Goal: Book appointment/travel/reservation

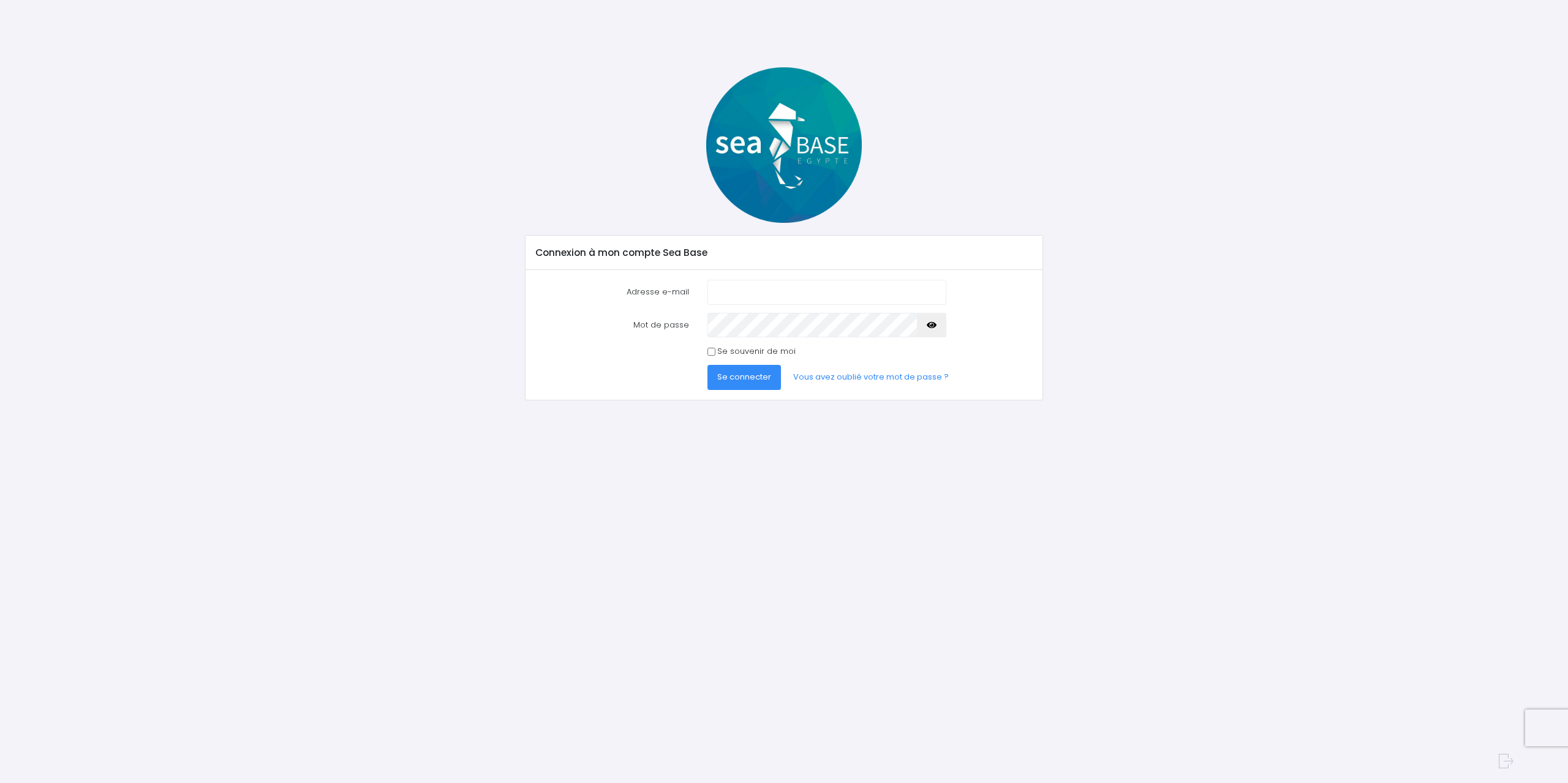
click at [758, 293] on input "Adresse e-mail" at bounding box center [827, 292] width 239 height 24
type input "jzn.noel@gmail.com"
click at [997, 333] on div "Mot de passe" at bounding box center [784, 325] width 515 height 24
click at [1026, 354] on div "Se souvenir de moi" at bounding box center [784, 351] width 515 height 12
click at [860, 374] on link "Vous avez oublié votre mot de passe ?" at bounding box center [871, 377] width 176 height 24
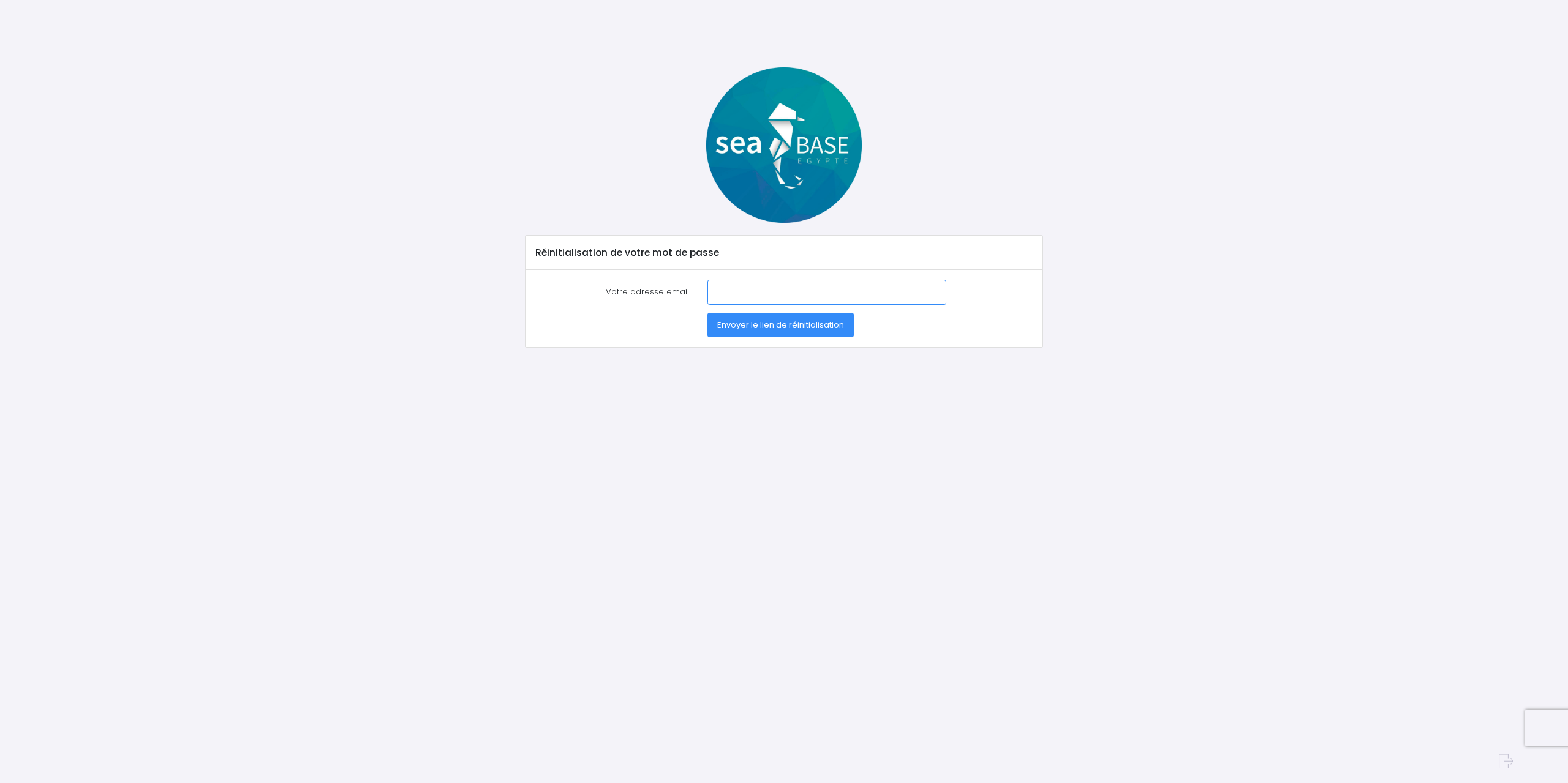
click at [728, 288] on input "Votre adresse email" at bounding box center [827, 292] width 239 height 24
type input "[EMAIL_ADDRESS][DATE][DOMAIN_NAME]"
click at [746, 325] on span "Envoyer le lien de réinitialisation" at bounding box center [781, 324] width 127 height 11
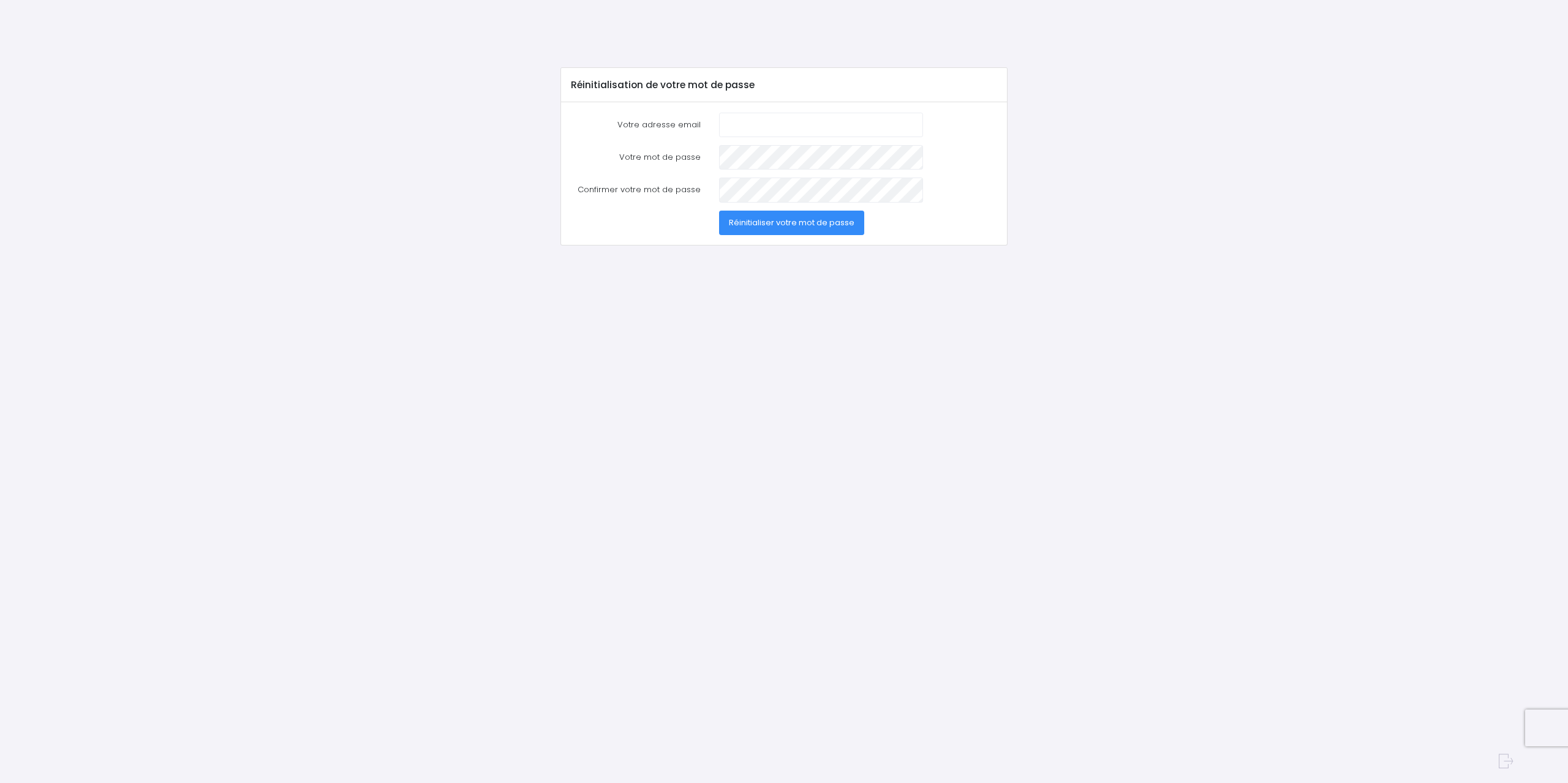
click at [738, 124] on input "Votre adresse email" at bounding box center [821, 125] width 204 height 24
type input "[EMAIL_ADDRESS][DATE][DOMAIN_NAME]"
click at [819, 229] on button "Réinitialiser votre mot de passe" at bounding box center [791, 222] width 145 height 24
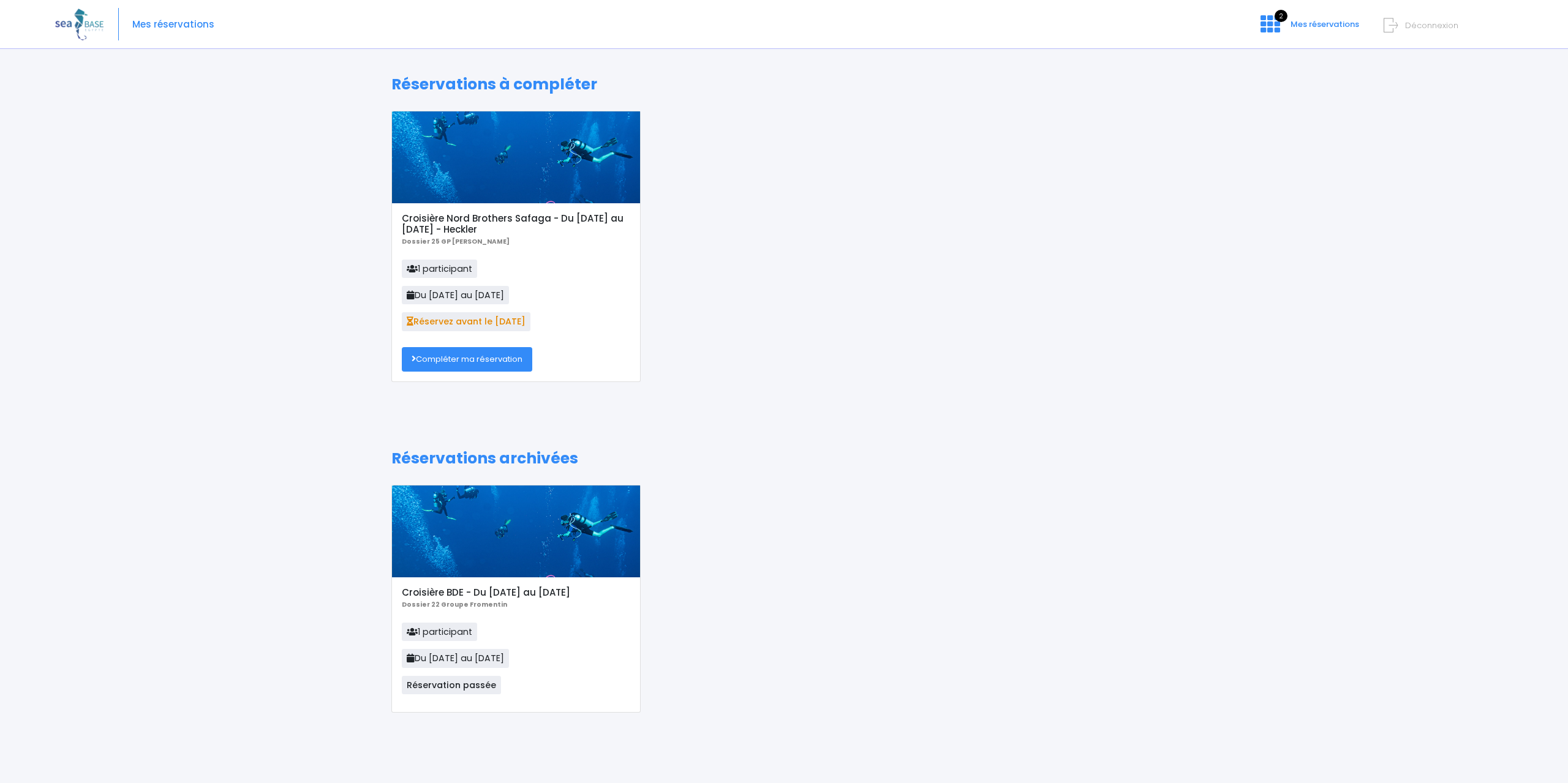
click at [777, 312] on div "Croisière Nord Brothers Safaga - Du 22/11/25 au 29/11/25 - Heckler Dossier 25 G…" at bounding box center [784, 255] width 804 height 289
drag, startPoint x: 668, startPoint y: 634, endPoint x: 709, endPoint y: 161, distance: 474.8
click at [709, 161] on div "Croisière Nord Brothers Safaga - Du 22/11/25 au 29/11/25 - Heckler Dossier 25 G…" at bounding box center [784, 255] width 804 height 289
click at [470, 364] on link "Compléter ma réservation" at bounding box center [467, 360] width 130 height 24
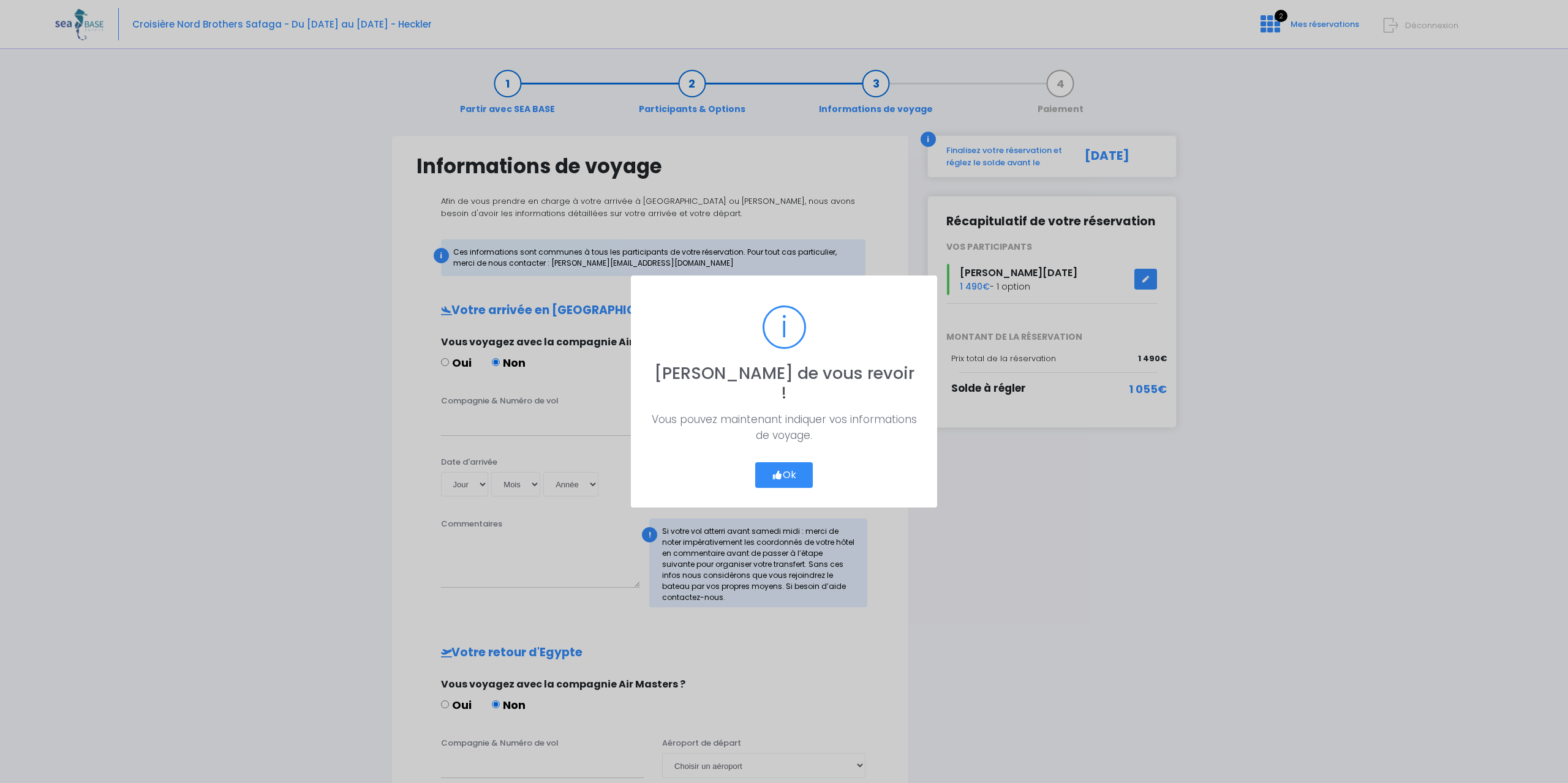
click at [787, 462] on button "Ok" at bounding box center [784, 475] width 57 height 26
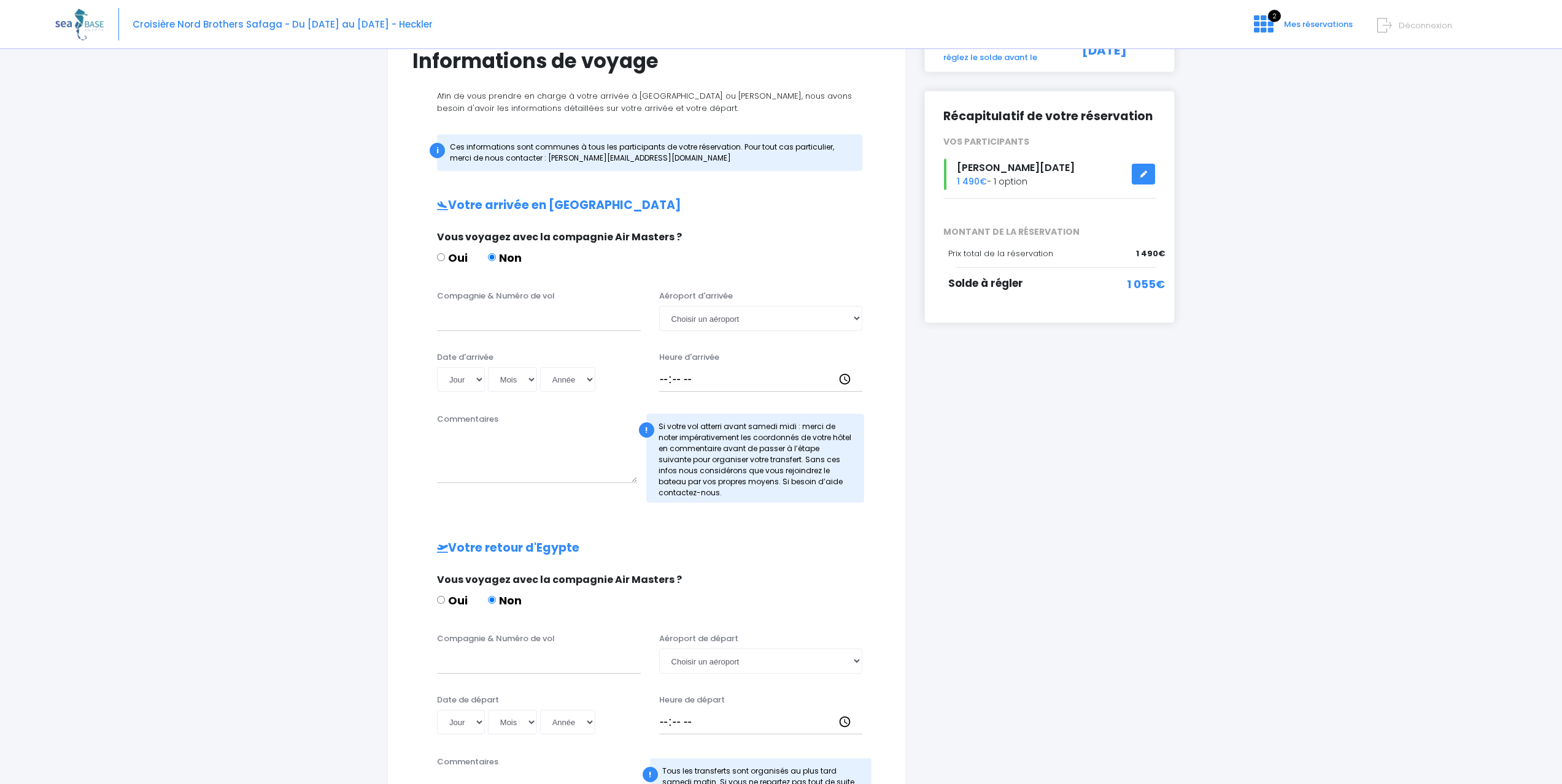
scroll to position [123, 0]
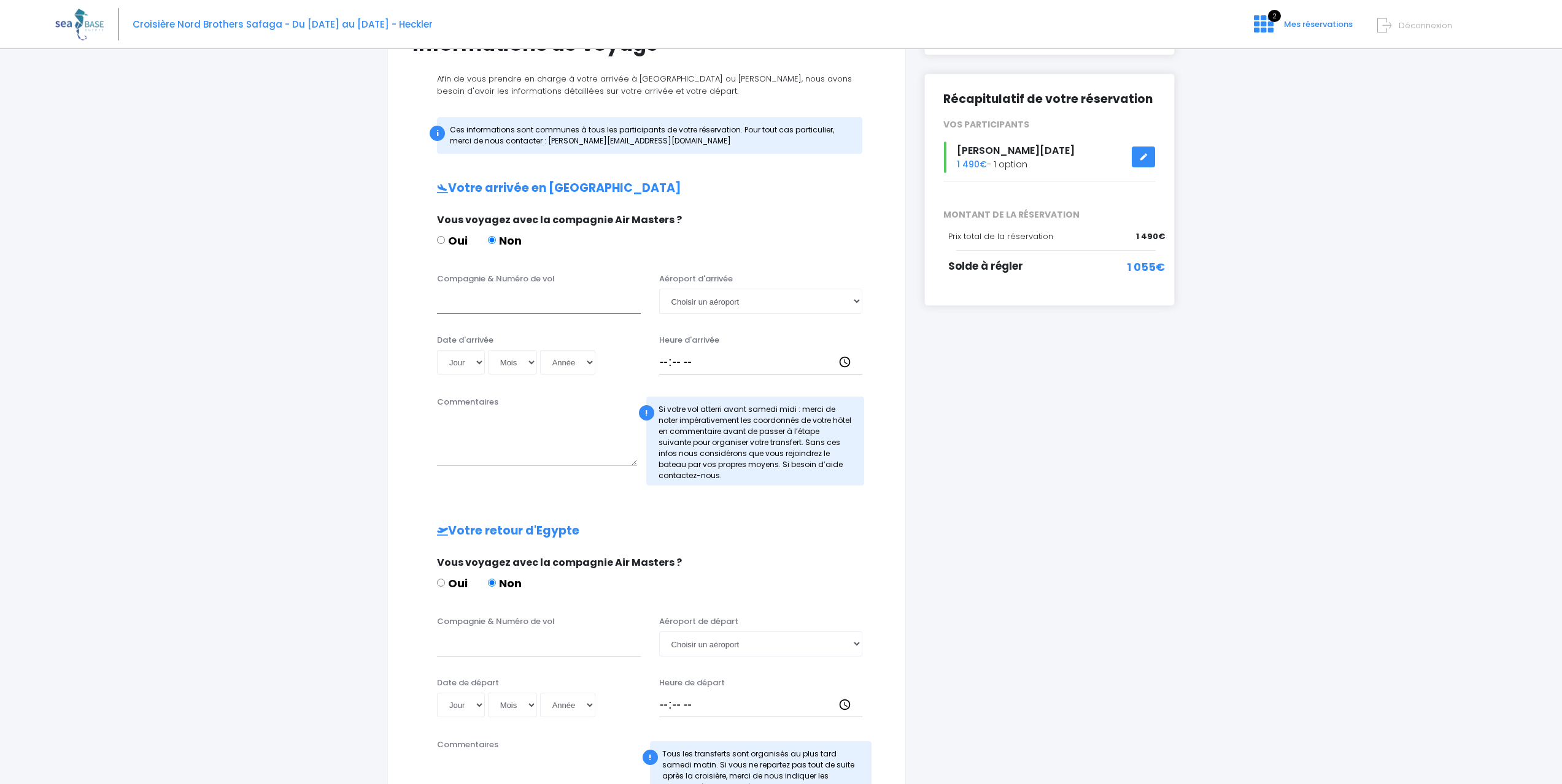
click at [498, 290] on input "Compagnie & Numéro de vol" at bounding box center [539, 301] width 204 height 24
click at [729, 229] on div "Vous voyagez avec la compagnie Air Masters ? Oui Non" at bounding box center [644, 238] width 434 height 49
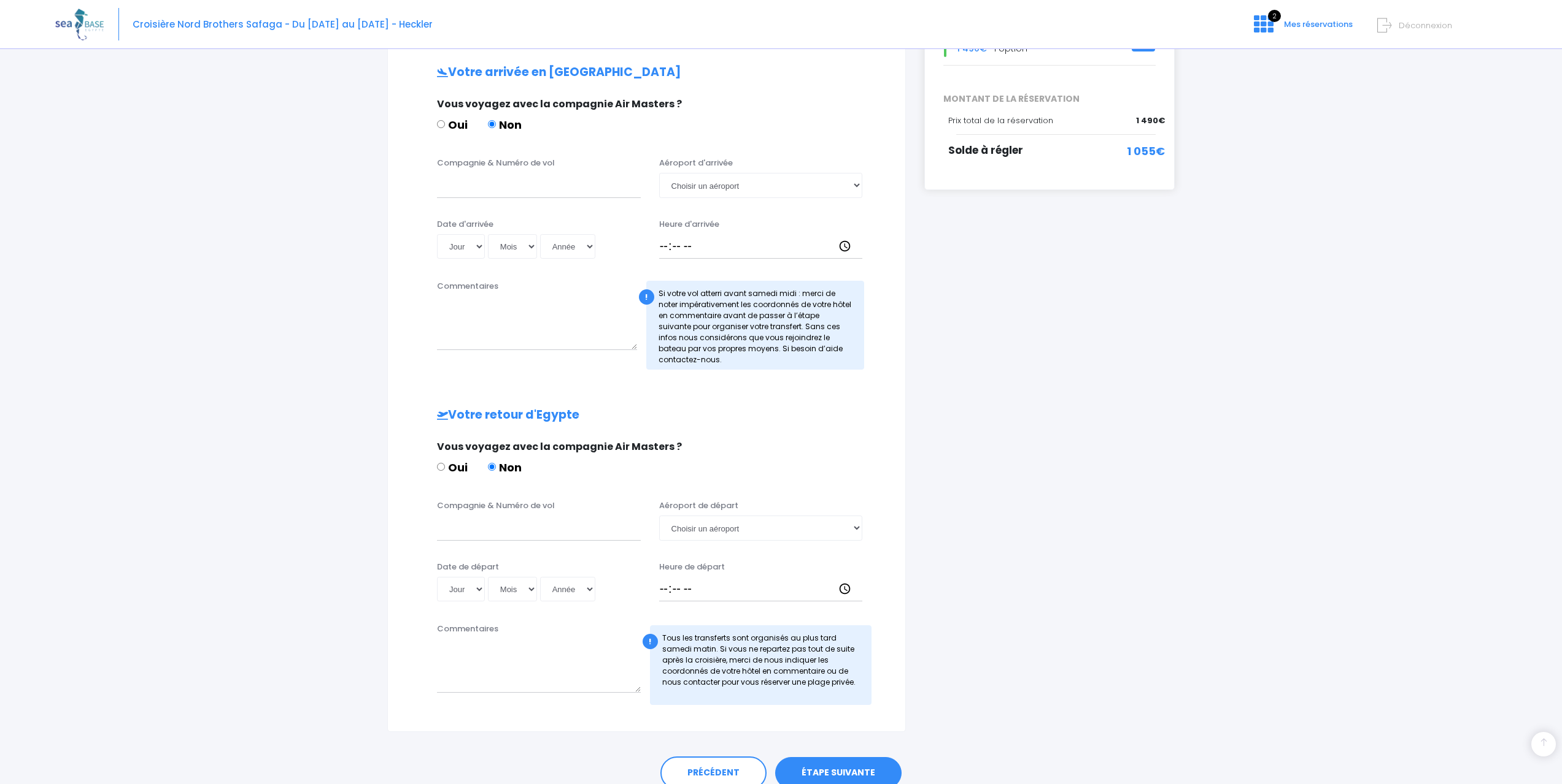
scroll to position [293, 0]
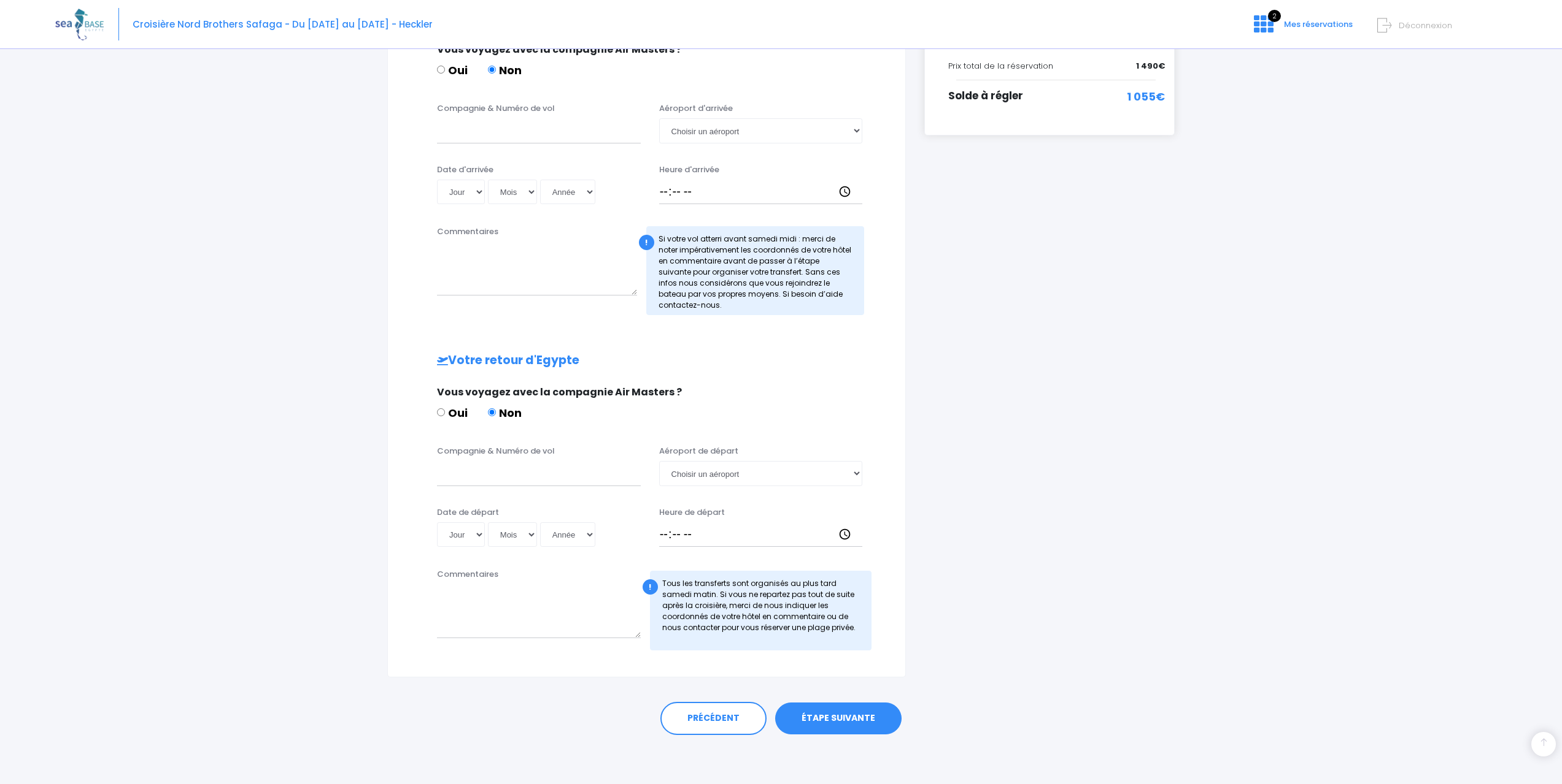
click at [1015, 566] on div "i Finalisez votre réservation et réglez le solde avant le 23/09/2025 Récapitula…" at bounding box center [1049, 260] width 269 height 835
click at [1053, 387] on div "i Finalisez votre réservation et réglez le solde avant le 23/09/2025 Récapitula…" at bounding box center [1049, 260] width 269 height 835
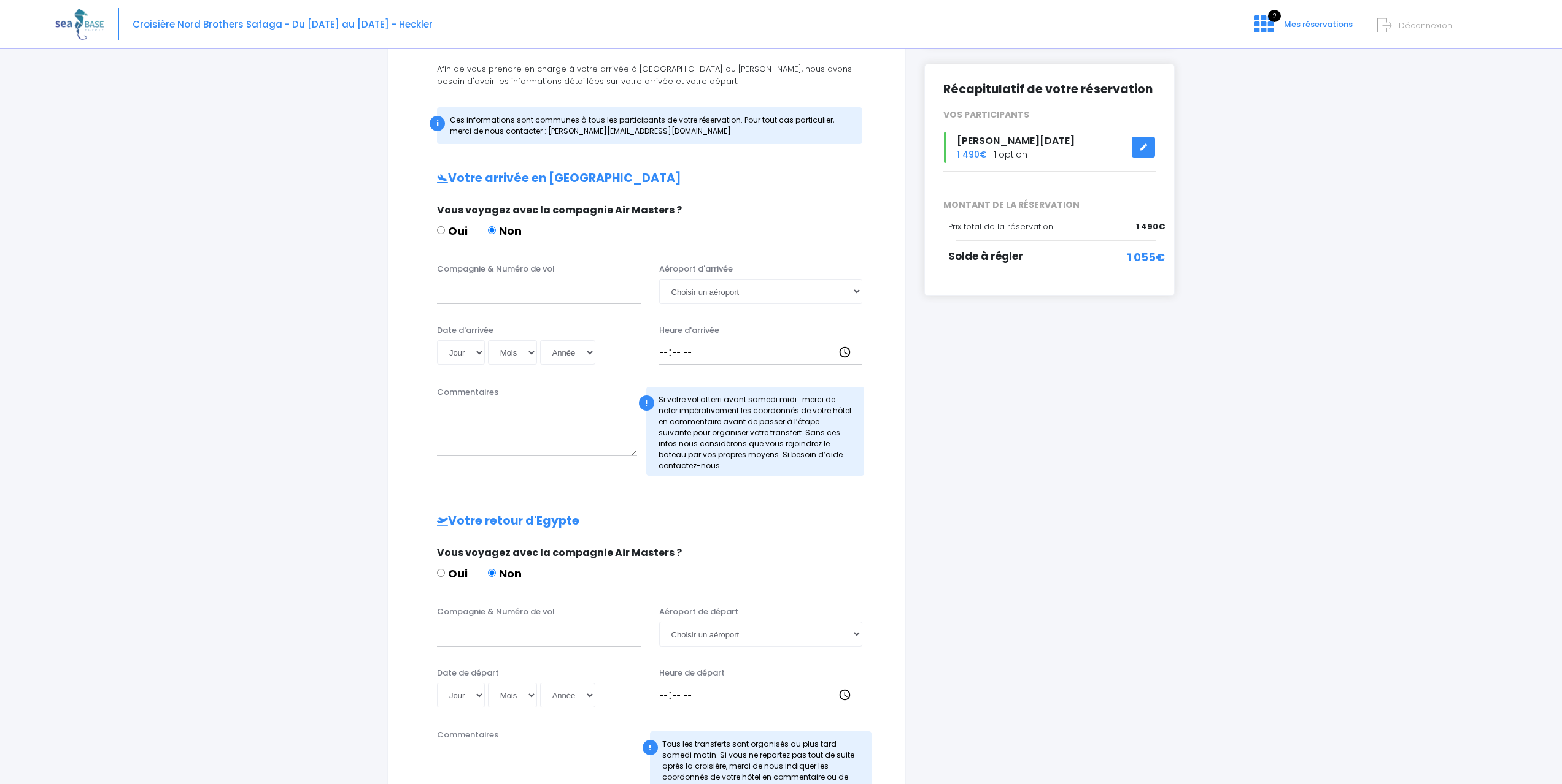
scroll to position [0, 0]
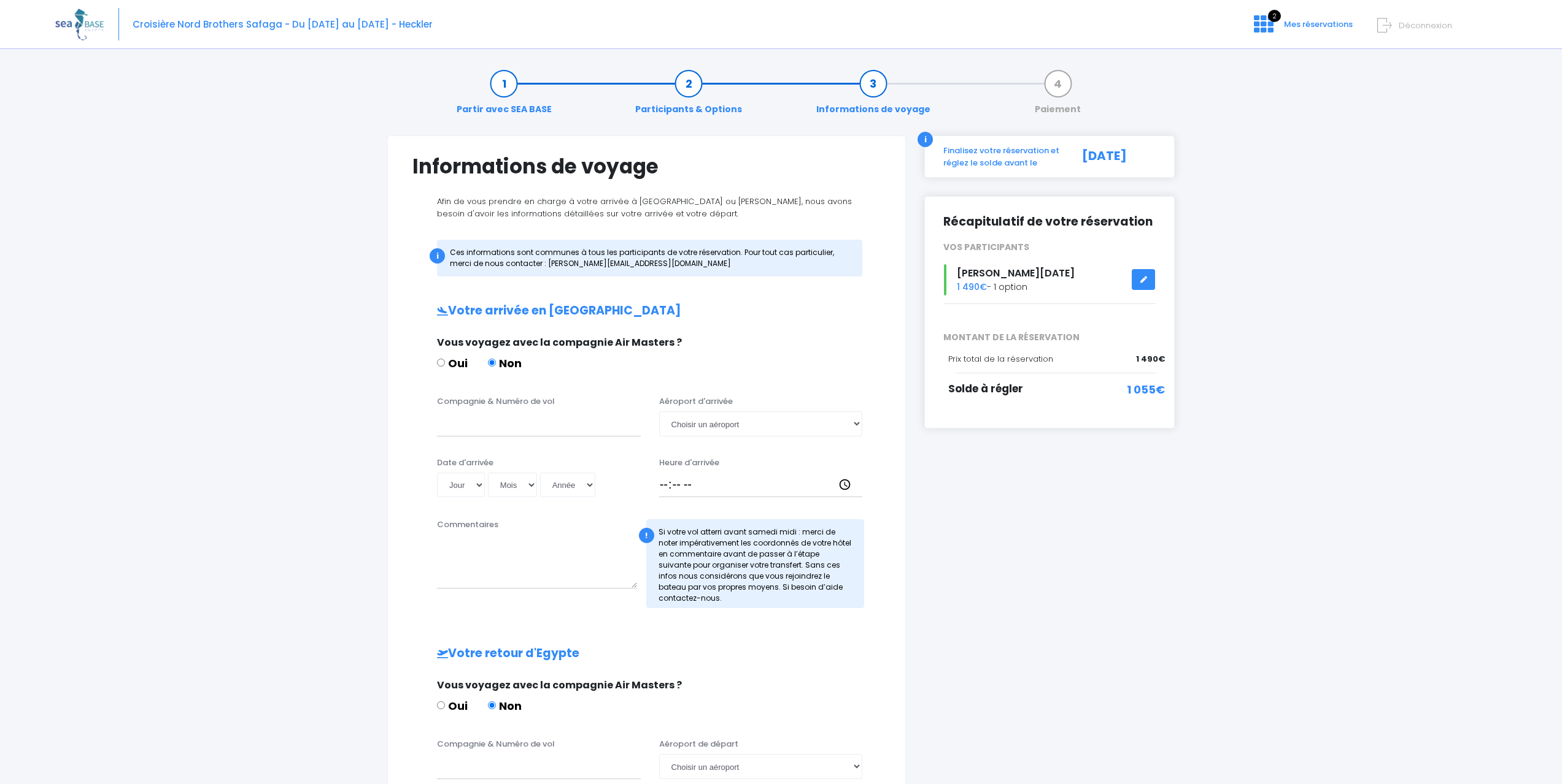
drag, startPoint x: 1141, startPoint y: 350, endPoint x: 1166, endPoint y: 351, distance: 25.0
click at [1166, 351] on div "Récapitulatif de votre réservation VOS PARTICIPANTS Jason Noel 1 490€ - 1 option" at bounding box center [1049, 312] width 251 height 232
drag, startPoint x: 1144, startPoint y: 356, endPoint x: 1158, endPoint y: 358, distance: 14.1
click at [1158, 358] on span "1 490€" at bounding box center [1149, 359] width 29 height 12
click at [1190, 358] on div "Partir avec SEA BASE Participants & Options Informations de voyage Paiement Inf…" at bounding box center [780, 567] width 1451 height 1021
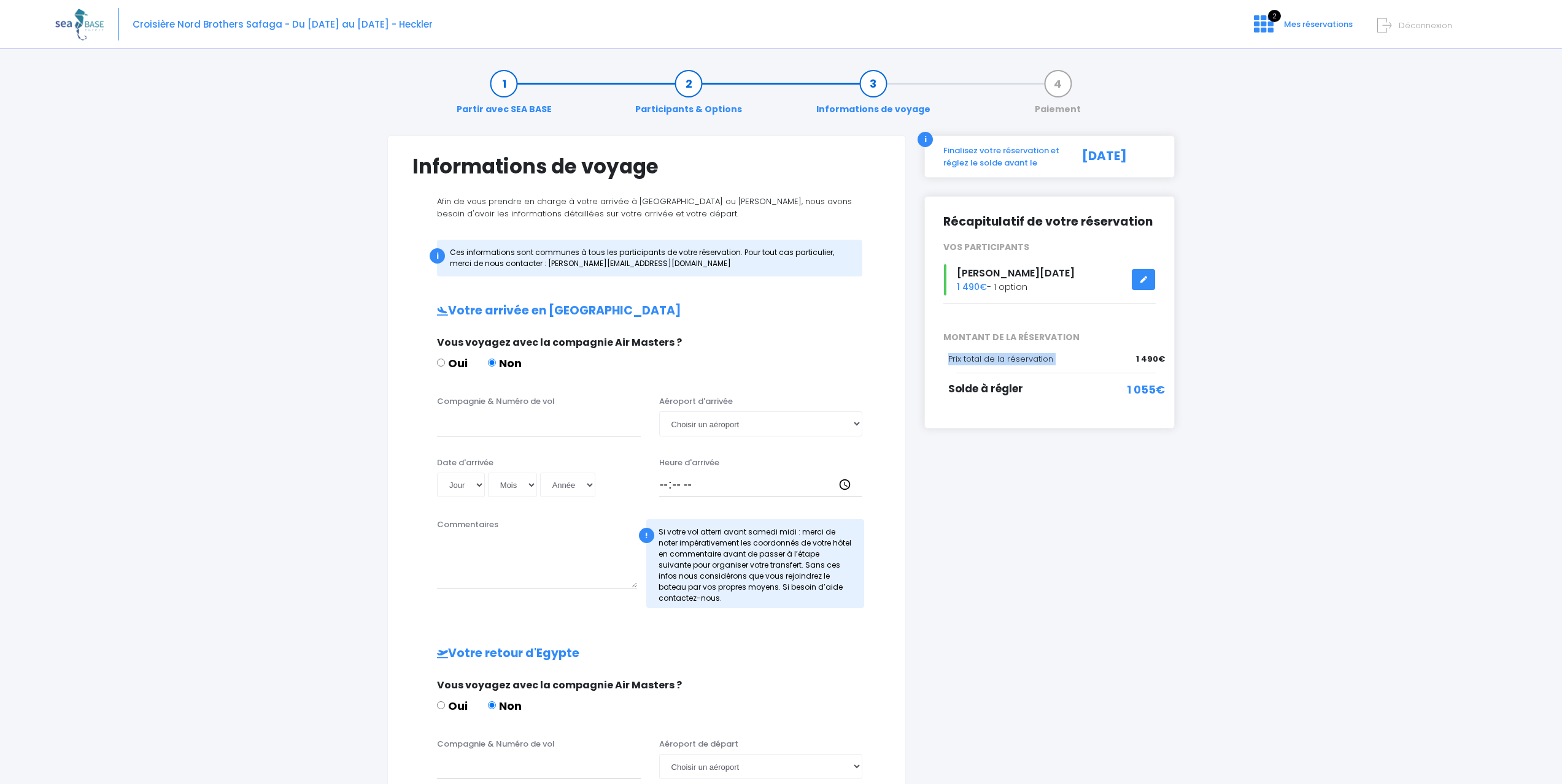
click at [1242, 344] on div "Partir avec SEA BASE Participants & Options Informations de voyage Paiement Inf…" at bounding box center [780, 567] width 1451 height 1021
click at [1229, 399] on div "Partir avec SEA BASE Participants & Options Informations de voyage Paiement Inf…" at bounding box center [780, 567] width 1451 height 1021
drag, startPoint x: 1138, startPoint y: 363, endPoint x: 1183, endPoint y: 359, distance: 45.2
click at [1183, 359] on div "Partir avec SEA BASE Participants & Options Informations de voyage Paiement Inf…" at bounding box center [780, 567] width 1451 height 1021
drag, startPoint x: 1182, startPoint y: 359, endPoint x: 1166, endPoint y: 358, distance: 16.0
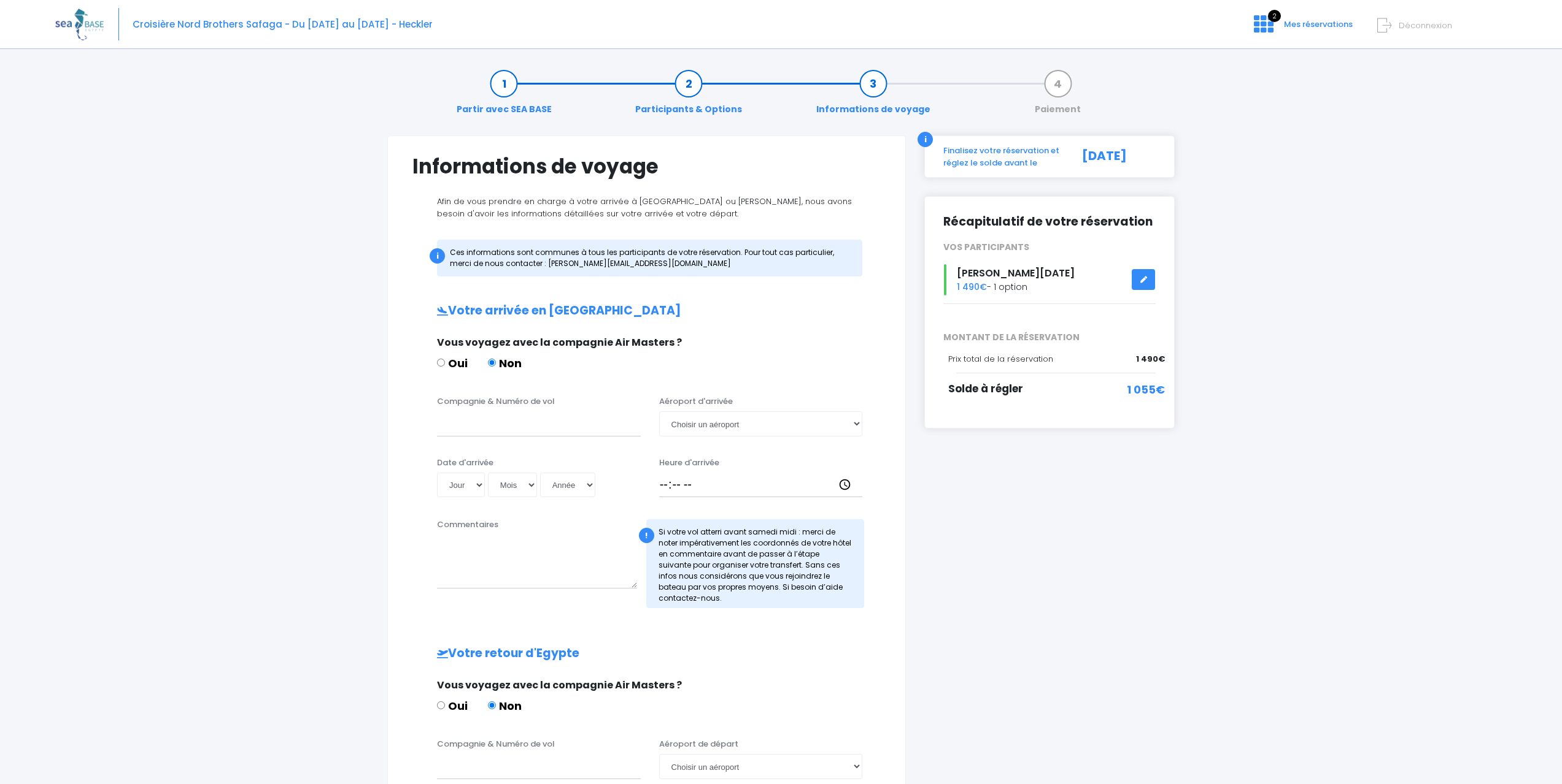
click at [1173, 359] on div "Partir avec SEA BASE Participants & Options Informations de voyage Paiement Inf…" at bounding box center [780, 567] width 1451 height 1021
drag, startPoint x: 1161, startPoint y: 357, endPoint x: 1131, endPoint y: 358, distance: 30.0
click at [1131, 358] on div "1 490€" at bounding box center [1128, 359] width 72 height 12
click at [1138, 358] on span "1 490€" at bounding box center [1149, 359] width 29 height 12
drag, startPoint x: 1138, startPoint y: 358, endPoint x: 1172, endPoint y: 354, distance: 34.2
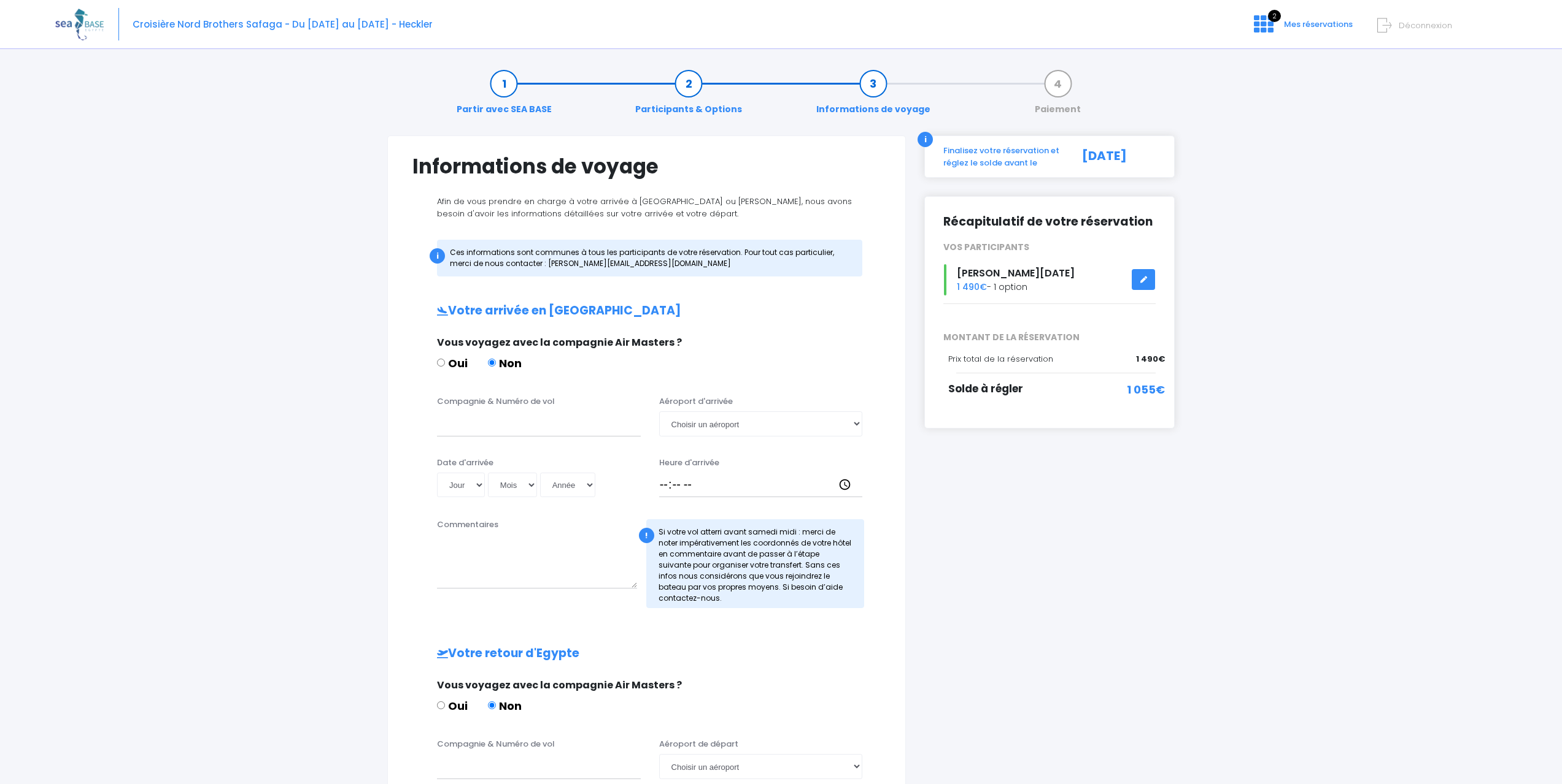
click at [1172, 354] on div "Récapitulatif de votre réservation VOS PARTICIPANTS Jason Noel 1 490€ - 1 option" at bounding box center [1049, 312] width 251 height 232
drag, startPoint x: 1134, startPoint y: 358, endPoint x: 1162, endPoint y: 356, distance: 28.1
click at [1162, 356] on div "1 490€" at bounding box center [1128, 359] width 72 height 12
click at [1300, 420] on div "Partir avec SEA BASE Participants & Options Informations de voyage Paiement Inf…" at bounding box center [780, 567] width 1451 height 1021
drag, startPoint x: 440, startPoint y: 333, endPoint x: 633, endPoint y: 401, distance: 204.6
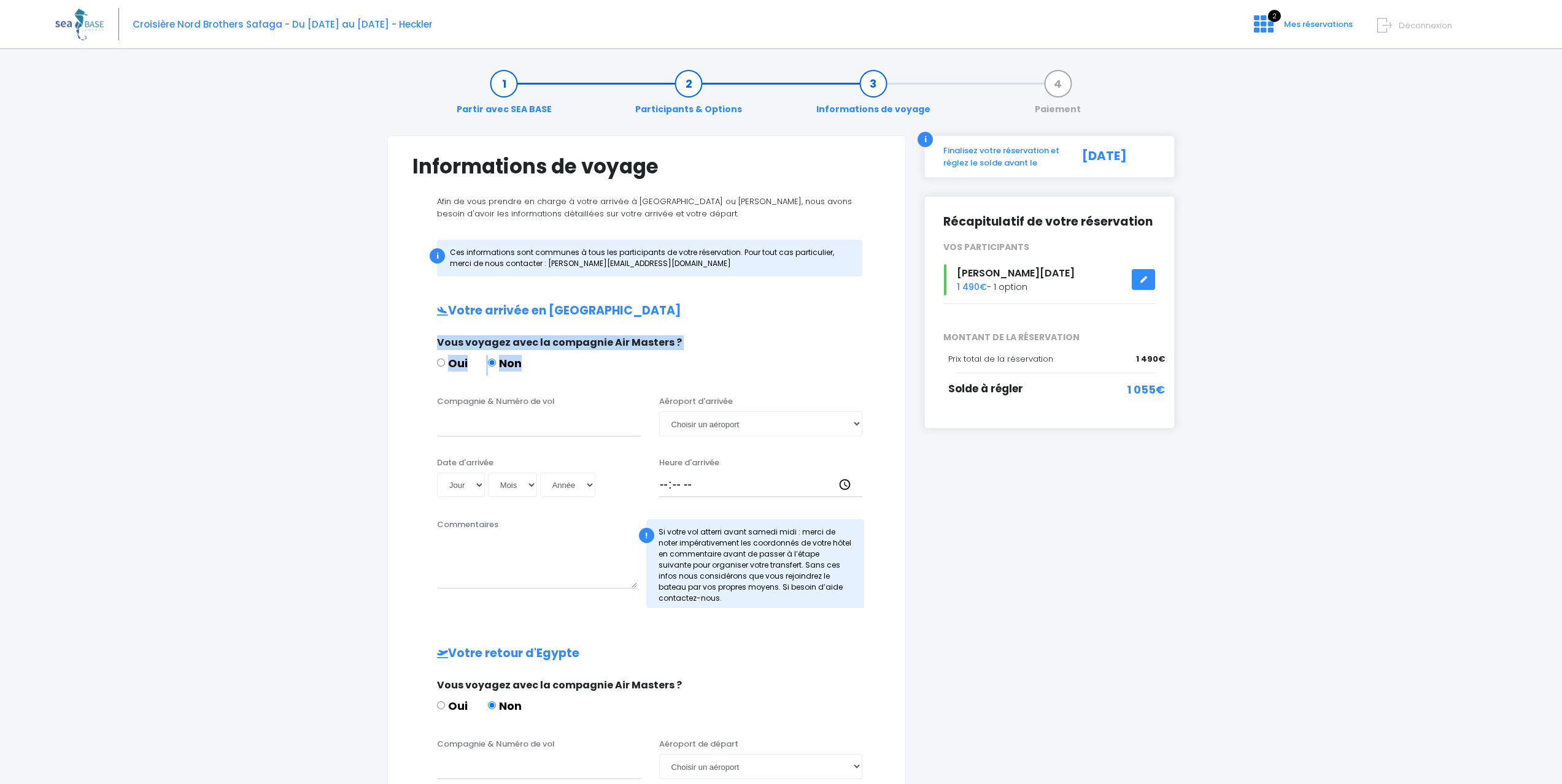
click at [606, 387] on div "Votre arrivée en Egypte Vous voyagez avec la compagnie Air Masters ? Oui Non Co…" at bounding box center [647, 628] width 468 height 647
drag, startPoint x: 1192, startPoint y: 554, endPoint x: 1081, endPoint y: 510, distance: 119.4
click at [1185, 553] on div "Partir avec SEA BASE Participants & Options Informations de voyage Paiement Inf…" at bounding box center [780, 567] width 1451 height 1021
click at [531, 430] on input "Compagnie & Numéro de vol" at bounding box center [539, 424] width 204 height 24
click at [770, 336] on div "Vous voyagez avec la compagnie Air Masters ?" at bounding box center [645, 342] width 416 height 15
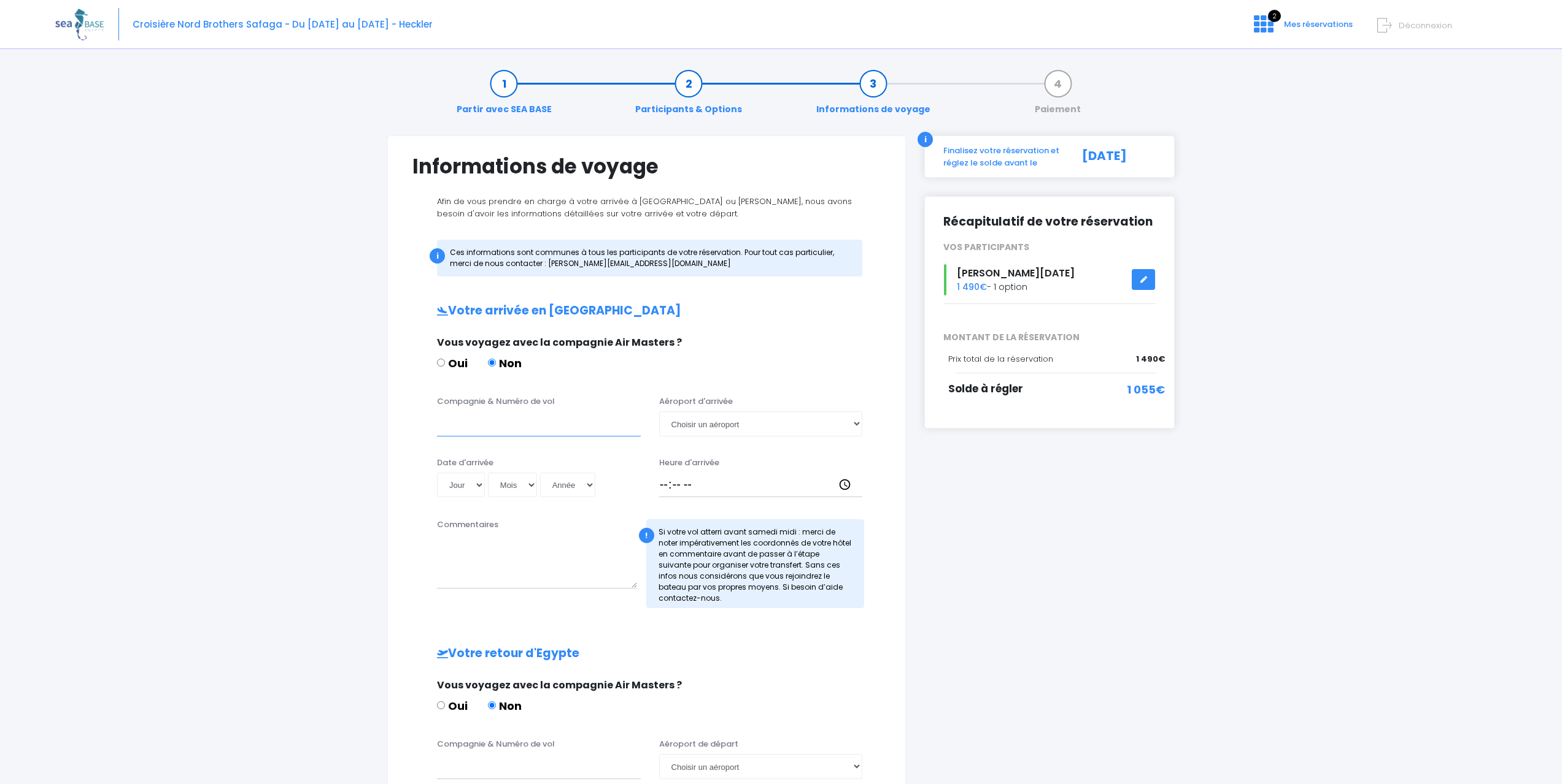
click at [458, 427] on input "Compagnie & Numéro de vol" at bounding box center [539, 424] width 204 height 24
click at [697, 432] on select "Choisir un aéroport Hurghada Marsa Alam" at bounding box center [761, 424] width 204 height 24
click at [474, 420] on input "Compagnie & Numéro de vol" at bounding box center [539, 424] width 204 height 24
paste input "PC1126"
click at [829, 417] on select "Choisir un aéroport Hurghada Marsa Alam" at bounding box center [761, 424] width 204 height 24
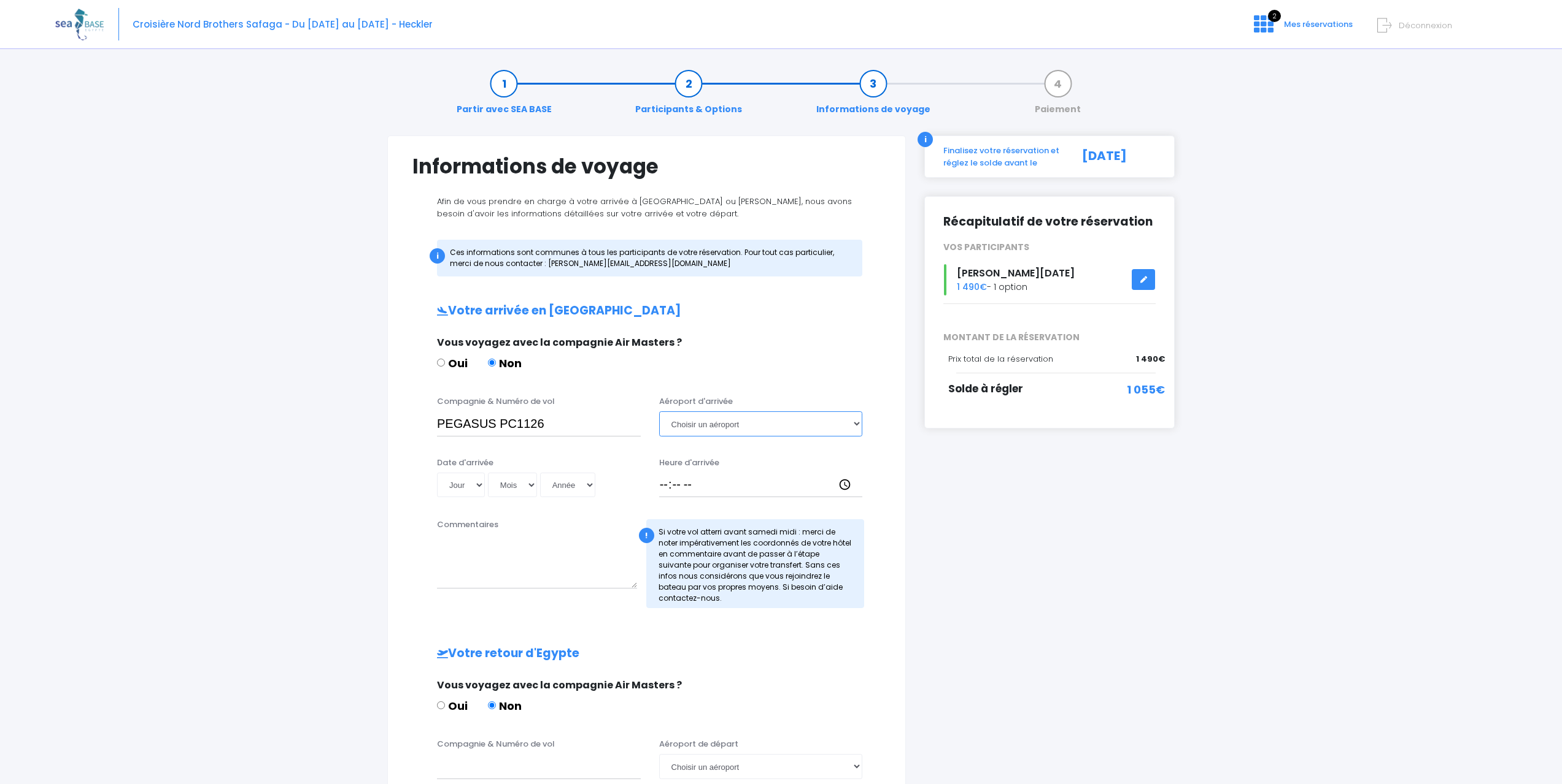
click at [731, 419] on select "Choisir un aéroport Hurghada Marsa Alam" at bounding box center [761, 424] width 204 height 24
drag, startPoint x: 502, startPoint y: 423, endPoint x: 575, endPoint y: 408, distance: 74.5
click at [575, 408] on div "Compagnie & Numéro de vol PEGASUS PC1126" at bounding box center [538, 416] width 222 height 41
paste input "620"
type input "PEGASUS PC620"
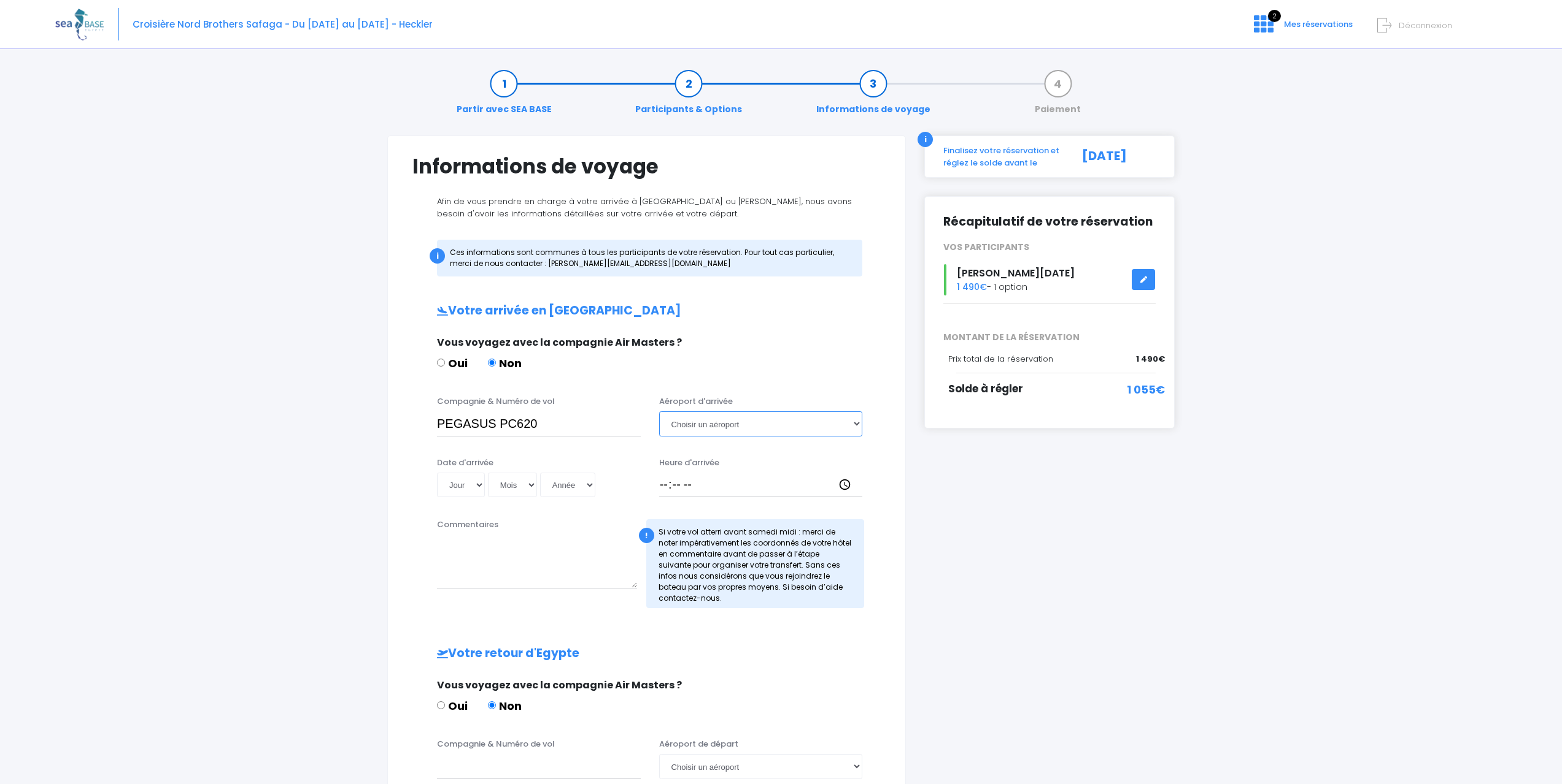
click at [724, 428] on select "Choisir un aéroport Hurghada Marsa Alam" at bounding box center [761, 424] width 204 height 24
select select "Hurghada"
click at [659, 412] on select "Choisir un aéroport Hurghada Marsa Alam" at bounding box center [761, 424] width 204 height 24
click at [942, 474] on div "i Finalisez votre réservation et réglez le solde avant le 23/09/2025 Récapitula…" at bounding box center [1049, 553] width 269 height 835
click at [671, 417] on select "Choisir un aéroport Hurghada Marsa Alam" at bounding box center [761, 424] width 204 height 24
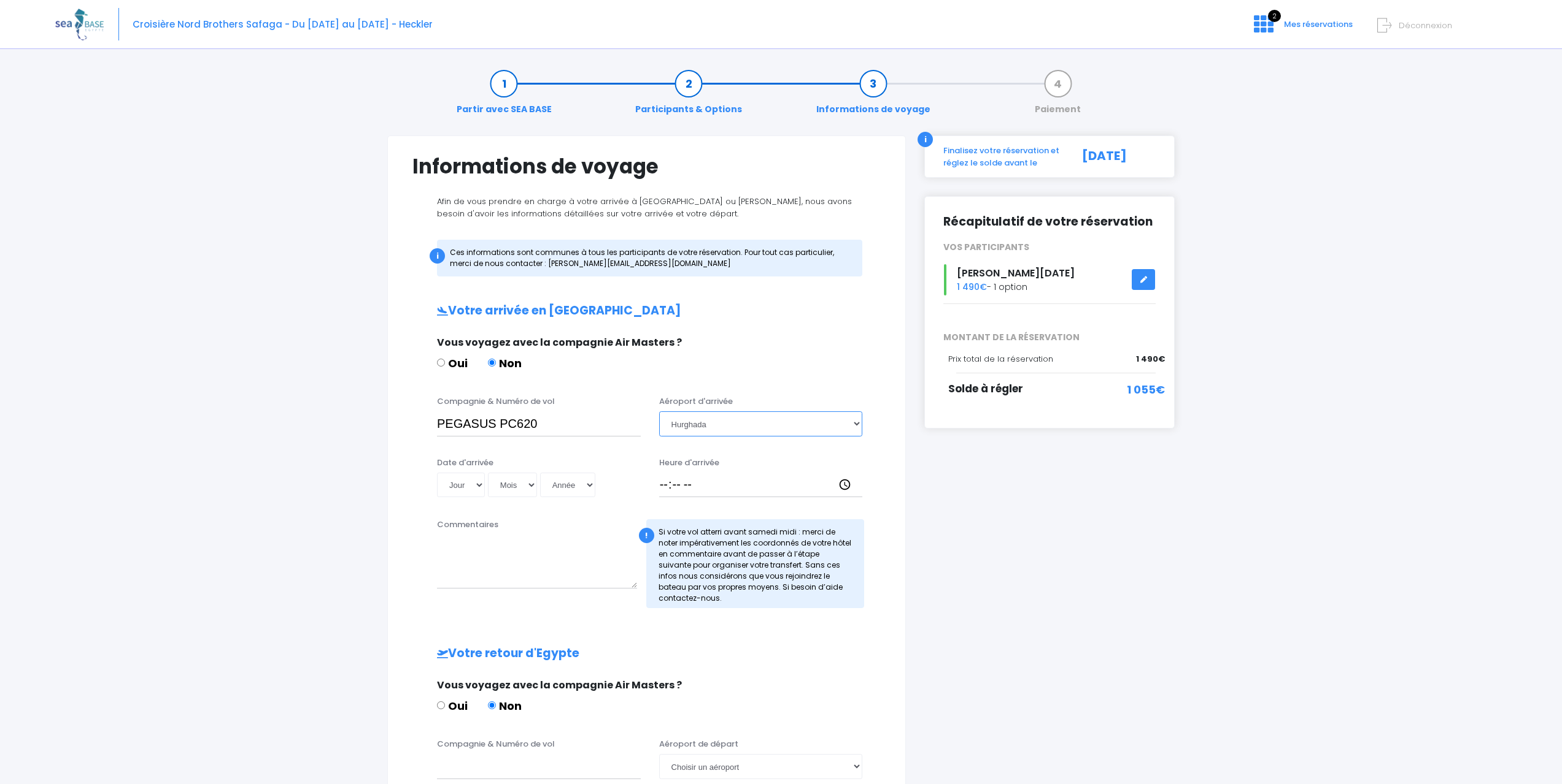
click at [659, 412] on select "Choisir un aéroport Hurghada Marsa Alam" at bounding box center [761, 424] width 204 height 24
click at [458, 491] on select "Jour 01 02 03 04 05 06 07 08 09 10 11 12 13 14 15 16 17 18 19 20 21 22 23 24 25…" at bounding box center [461, 485] width 48 height 24
select select "22"
click at [437, 472] on select "Jour 01 02 03 04 05 06 07 08 09 10 11 12 13 14 15 16 17 18 19 20 21 22 23 24 25…" at bounding box center [461, 485] width 48 height 24
click at [509, 482] on select "Mois 01 02 03 04 05 06 07 08 09 10 11 12" at bounding box center [512, 485] width 49 height 24
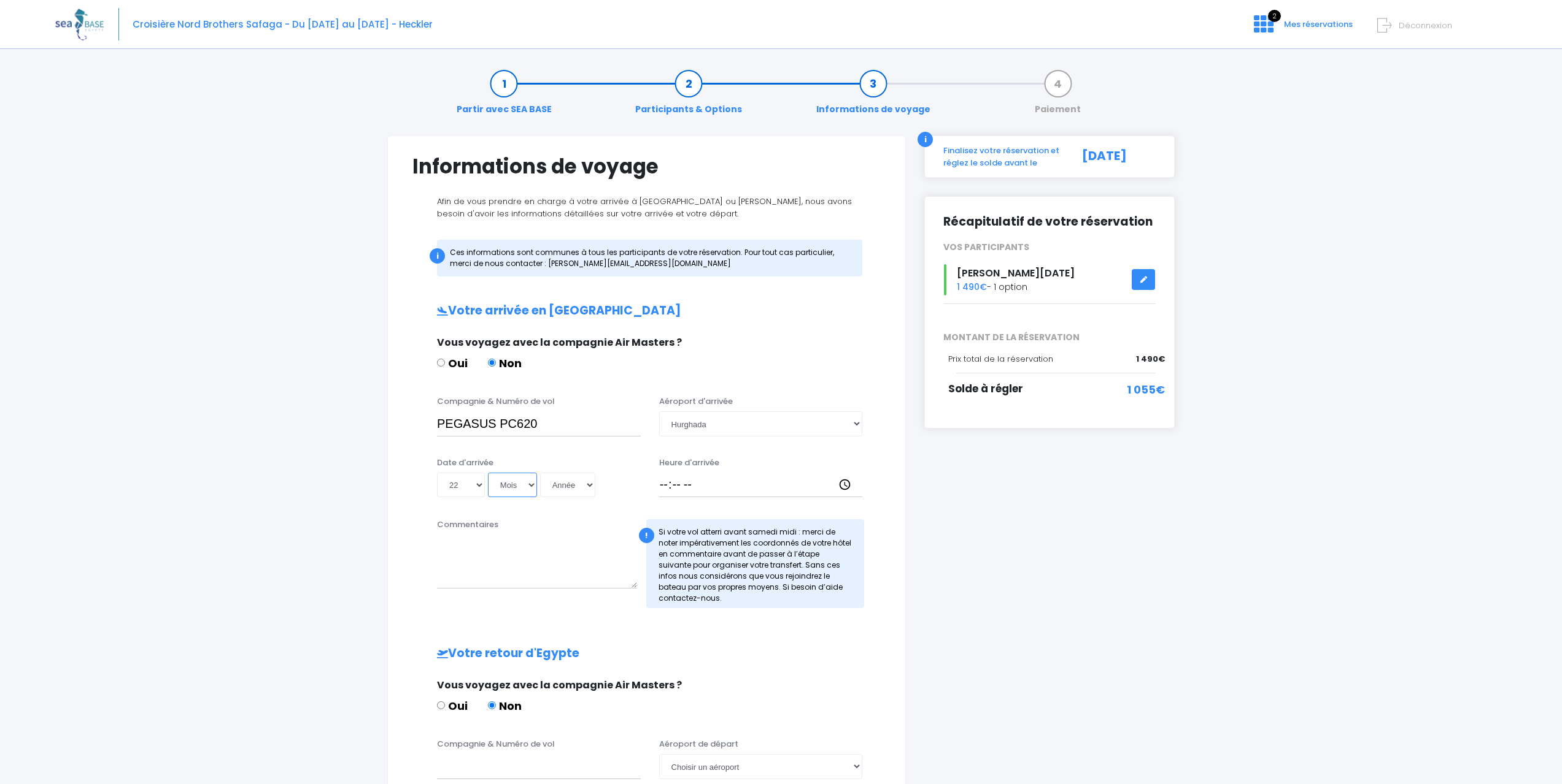
select select "11"
click at [488, 472] on select "Mois 01 02 03 04 05 06 07 08 09 10 11 12" at bounding box center [512, 485] width 49 height 24
click at [575, 485] on select "Année 2045 2044 2043 2042 2041 2040 2039 2038 2037 2036 2035 2034 2033 2032 203…" at bounding box center [567, 485] width 55 height 24
select select "2025"
click at [540, 472] on select "Année 2045 2044 2043 2042 2041 2040 2039 2038 2037 2036 2035 2034 2033 2032 203…" at bounding box center [567, 485] width 55 height 24
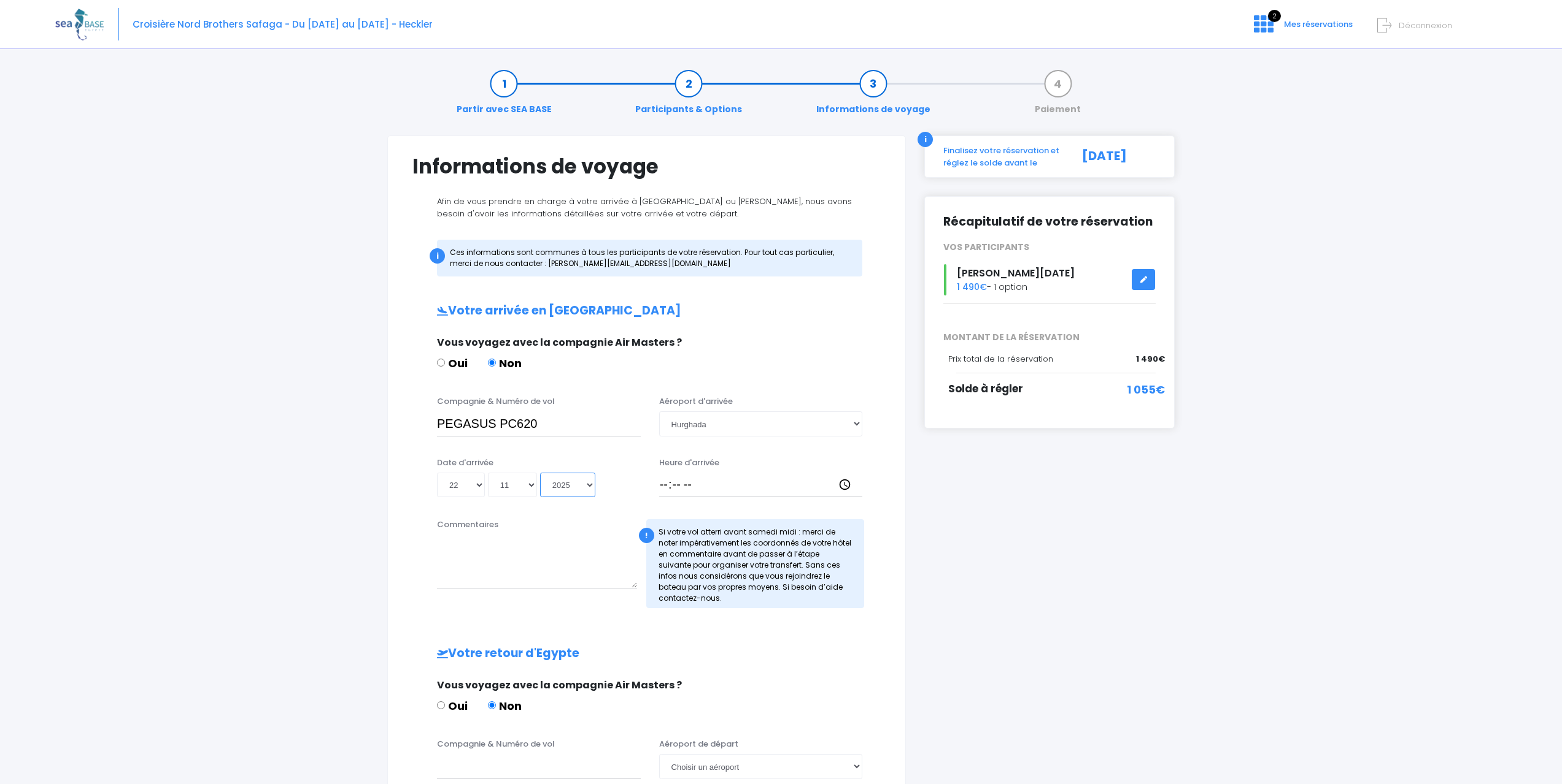
type input "2025-11-22"
click at [757, 352] on div "Vous voyagez avec la compagnie Air Masters ? Oui Non" at bounding box center [644, 359] width 434 height 49
click at [691, 489] on input "Heure d'arrivée" at bounding box center [761, 485] width 204 height 24
paste input "22:54"
click at [849, 484] on input "Heure d'arrivée" at bounding box center [761, 485] width 204 height 24
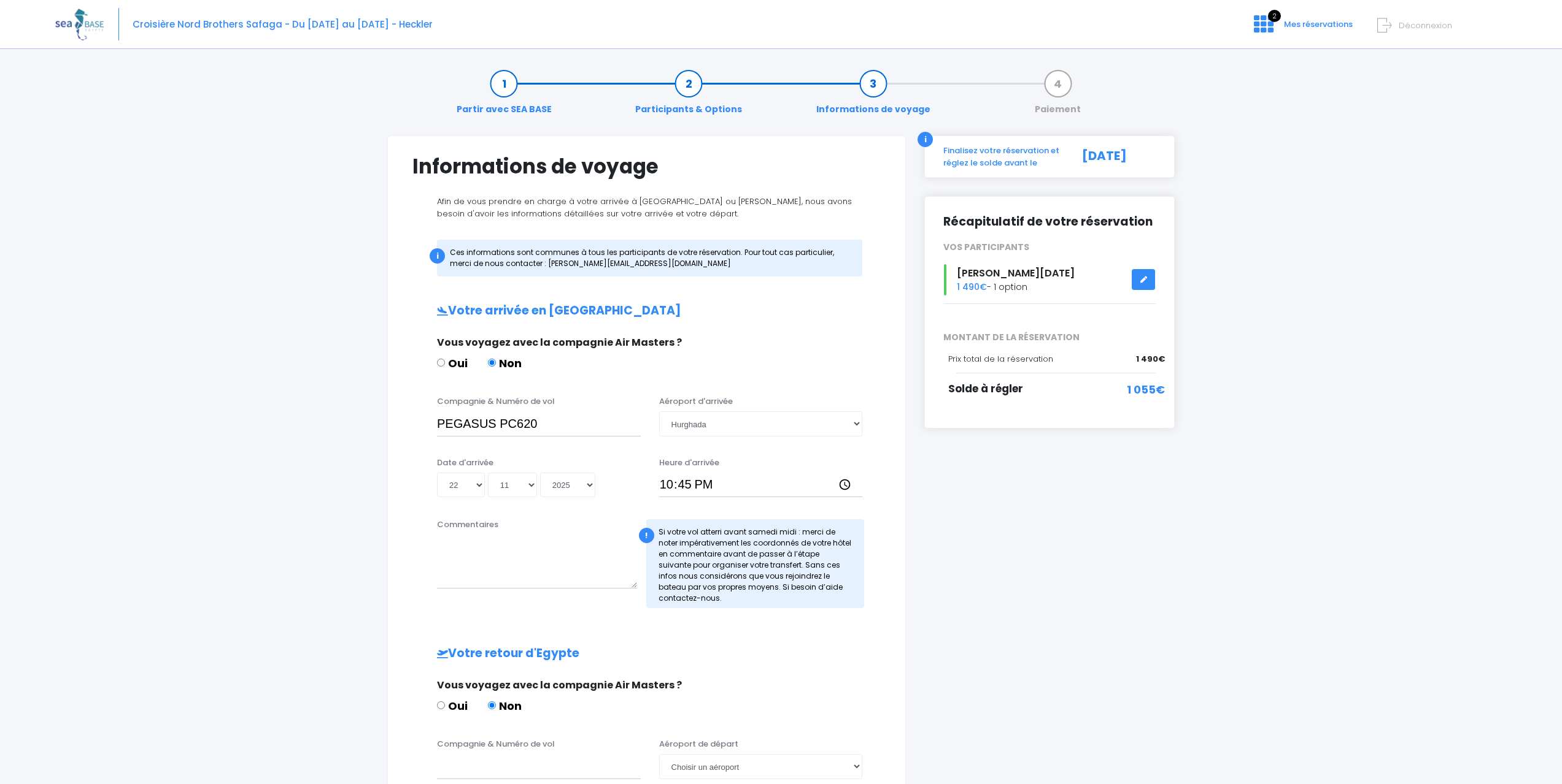
click at [960, 526] on div "i Finalisez votre réservation et réglez le solde avant le 23/09/2025 Récapitula…" at bounding box center [1049, 553] width 269 height 835
click at [839, 481] on input "22:45" at bounding box center [761, 485] width 204 height 24
click at [974, 580] on div "i Finalisez votre réservation et réglez le solde avant le 23/09/2025 Récapitula…" at bounding box center [1049, 553] width 269 height 835
click at [697, 483] on input "22:50" at bounding box center [761, 485] width 204 height 24
click at [663, 495] on input "22:50" at bounding box center [761, 485] width 204 height 24
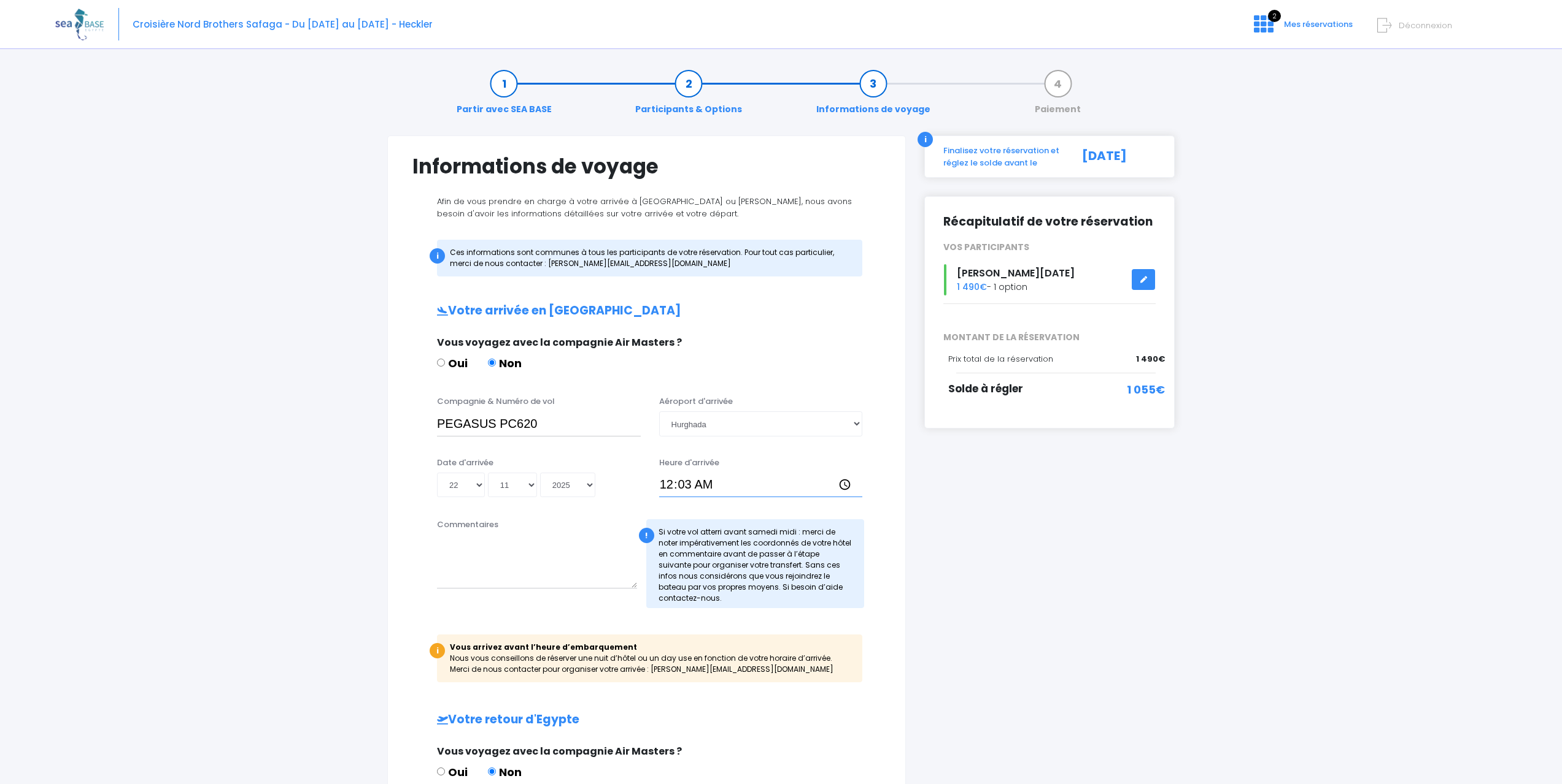
type input "00:30"
click at [905, 489] on div "Informations de voyage Afin de vous prendre en charge à votre arrivée à Hurghad…" at bounding box center [647, 586] width 519 height 901
click at [482, 494] on select "Jour 01 02 03 04 05 06 07 08 09 10 11 12 13 14 15 16 17 18 19 20 21 22 23 24 25…" at bounding box center [461, 485] width 48 height 24
select select "23"
click at [437, 472] on select "Jour 01 02 03 04 05 06 07 08 09 10 11 12 13 14 15 16 17 18 19 20 21 22 23 24 25…" at bounding box center [461, 485] width 48 height 24
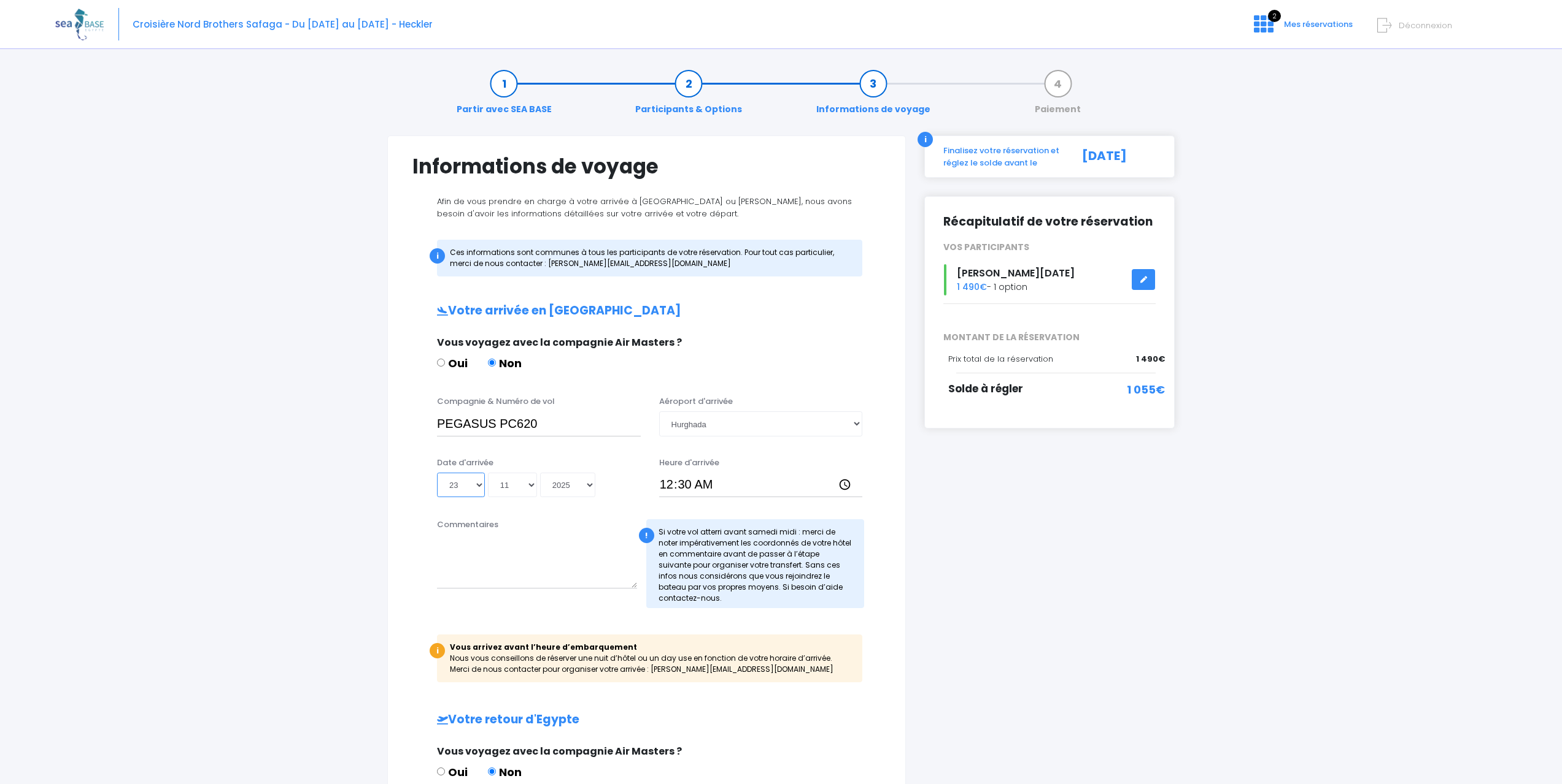
type input "2025-11-23"
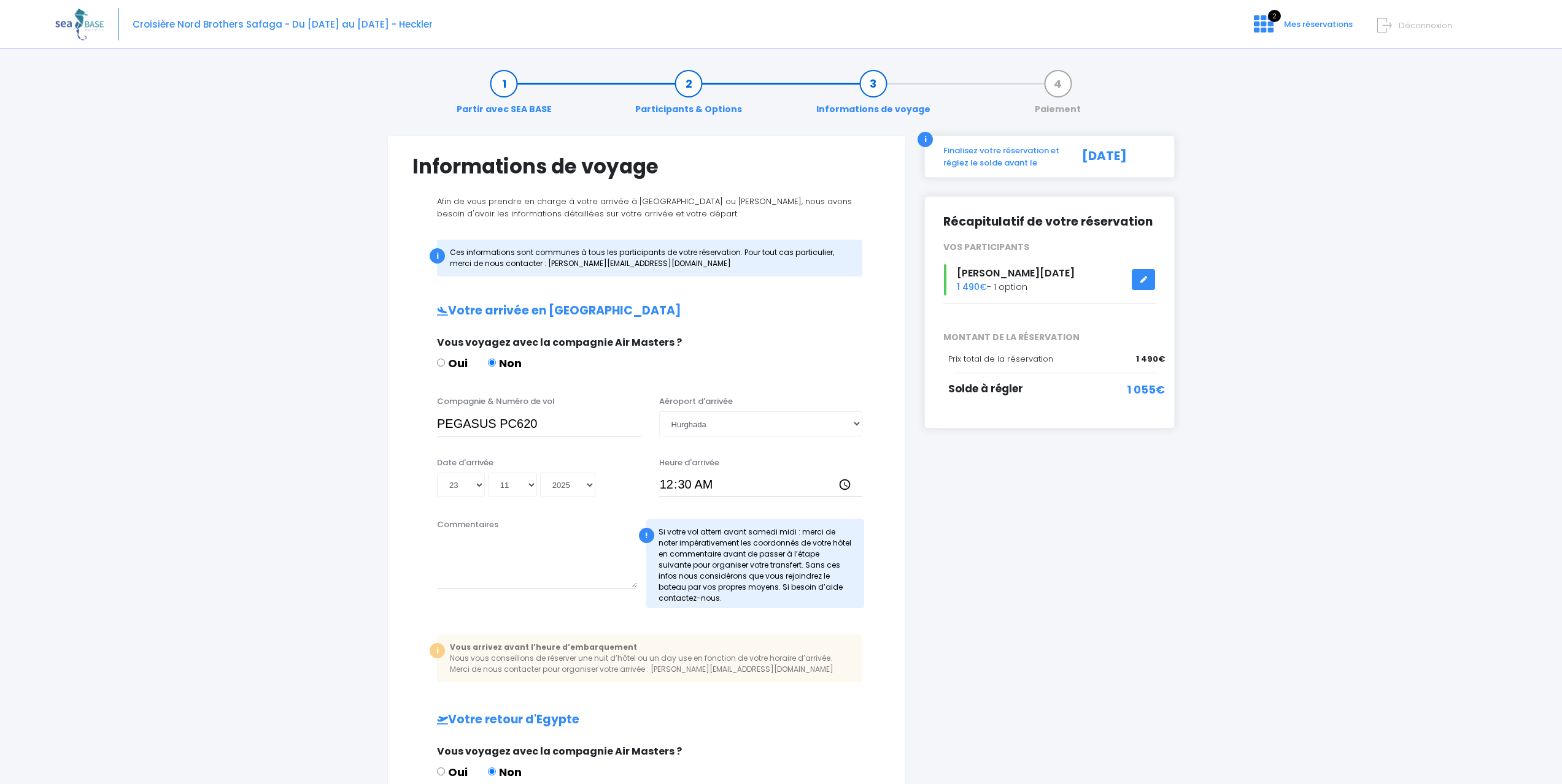
click at [363, 481] on div "Partir avec SEA BASE Participants & Options Informations de voyage Paiement Inf…" at bounding box center [780, 600] width 1451 height 1087
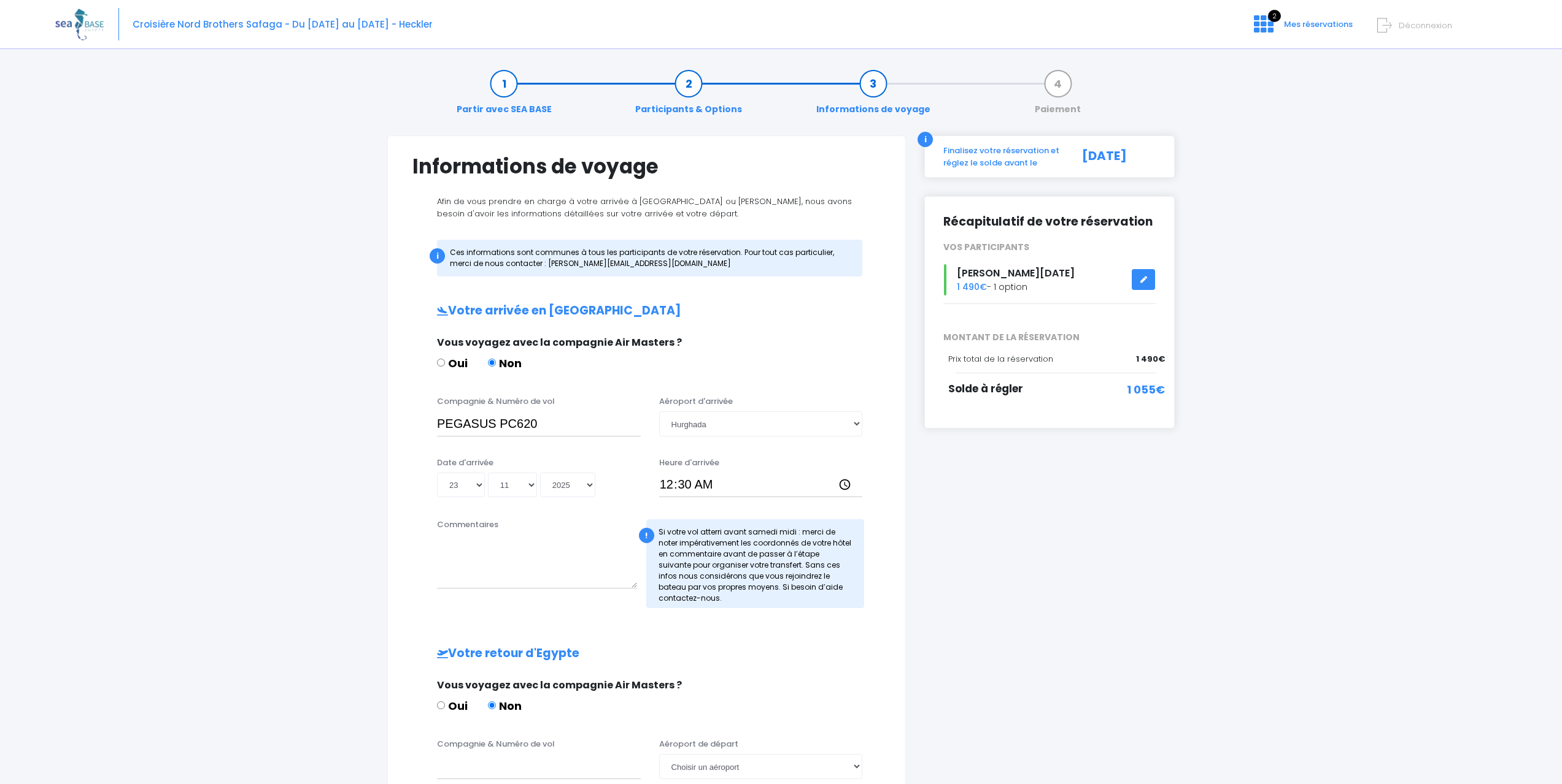
click at [987, 522] on div "i Finalisez votre réservation et réglez le solde avant le 23/09/2025 Récapitula…" at bounding box center [1049, 553] width 269 height 835
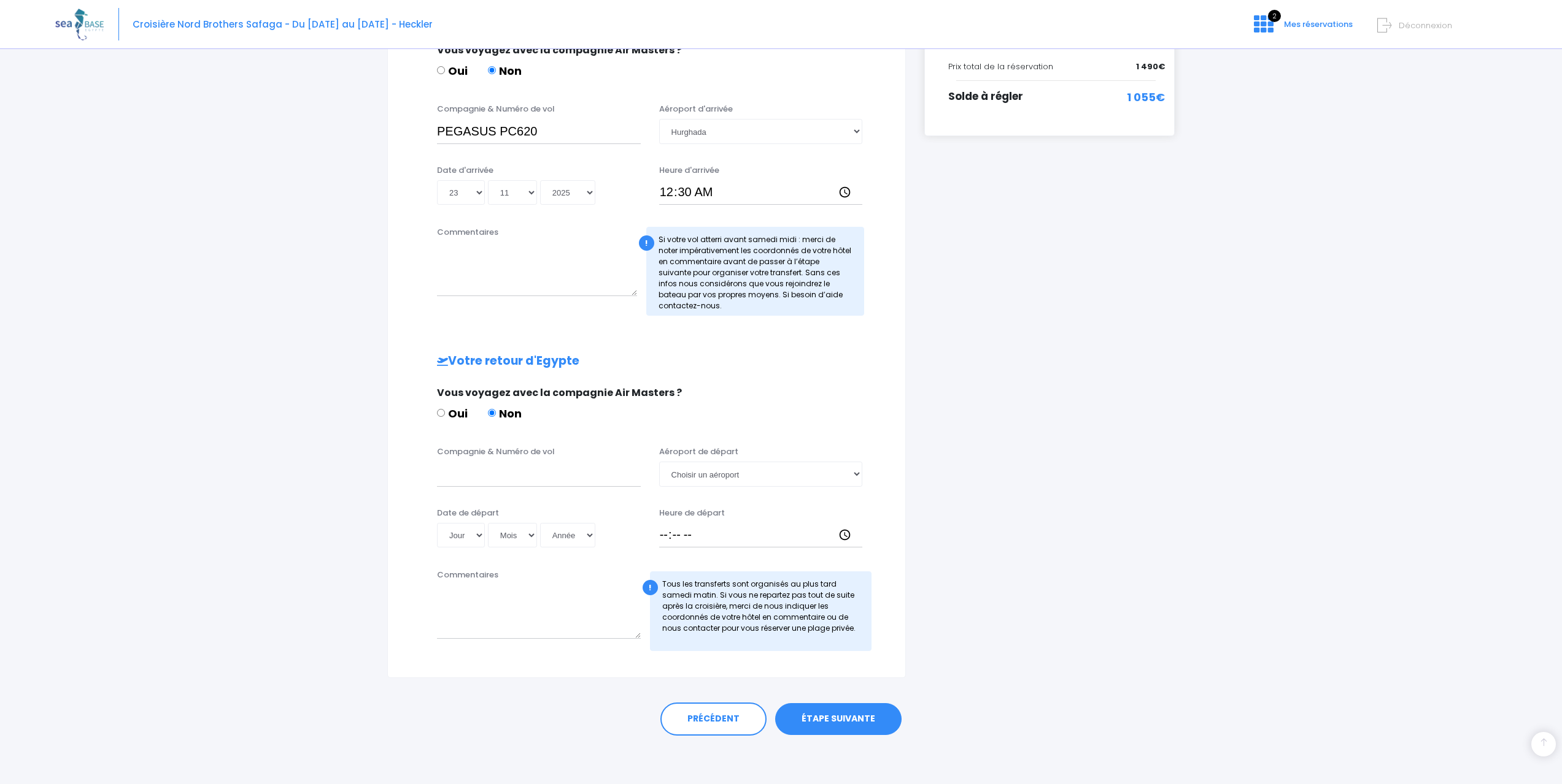
scroll to position [293, 0]
click at [498, 484] on input "Compagnie & Numéro de vol" at bounding box center [539, 473] width 204 height 24
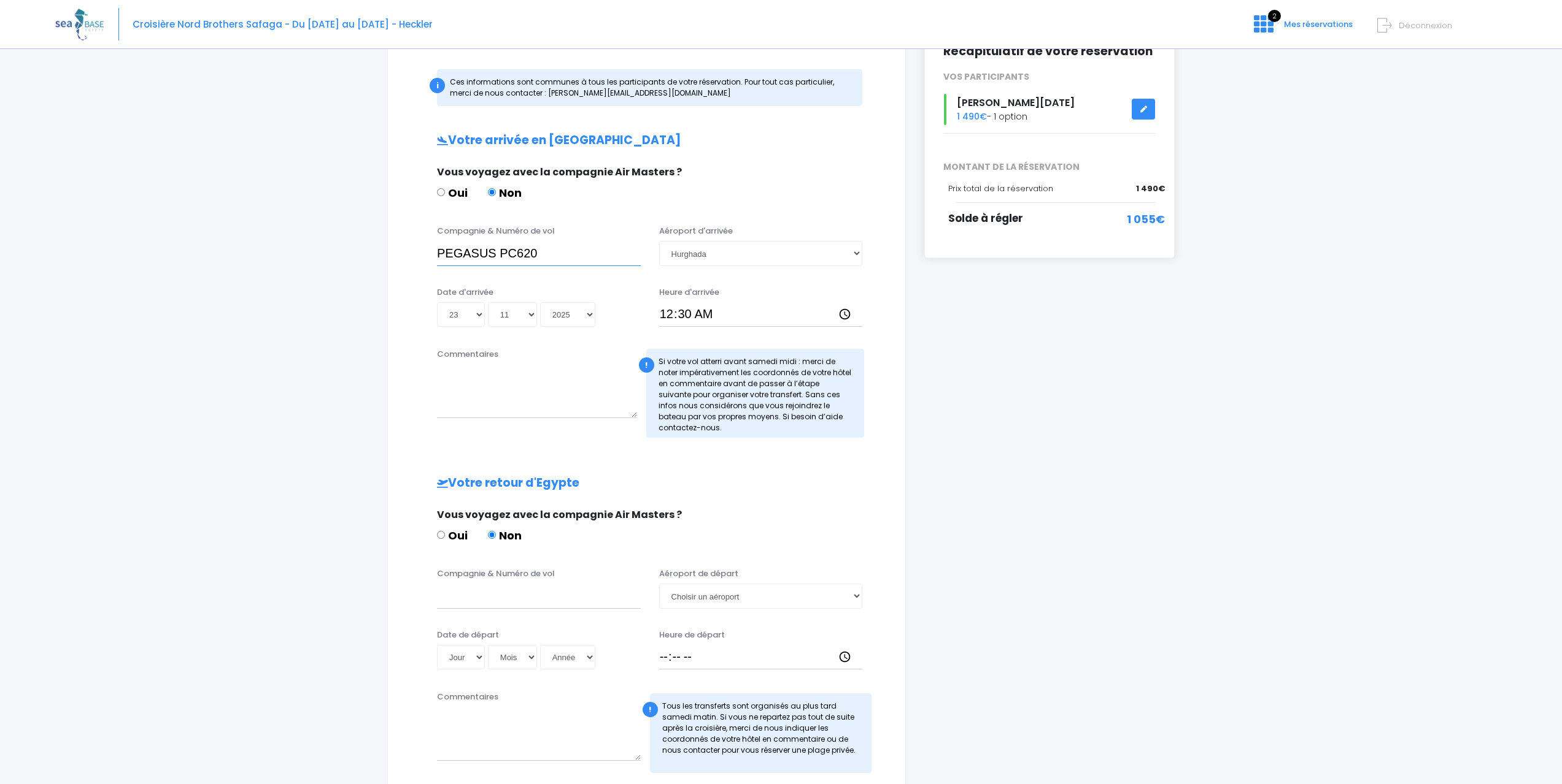
drag, startPoint x: 554, startPoint y: 257, endPoint x: 367, endPoint y: 234, distance: 188.4
click at [367, 234] on div "Partir avec SEA BASE Participants & Options Informations de voyage Paiement Inf…" at bounding box center [780, 397] width 1451 height 1021
click at [499, 602] on input "Compagnie & Numéro de vol" at bounding box center [539, 596] width 204 height 24
paste input "PEGASUS PC620"
type input "PEGASUS PC625"
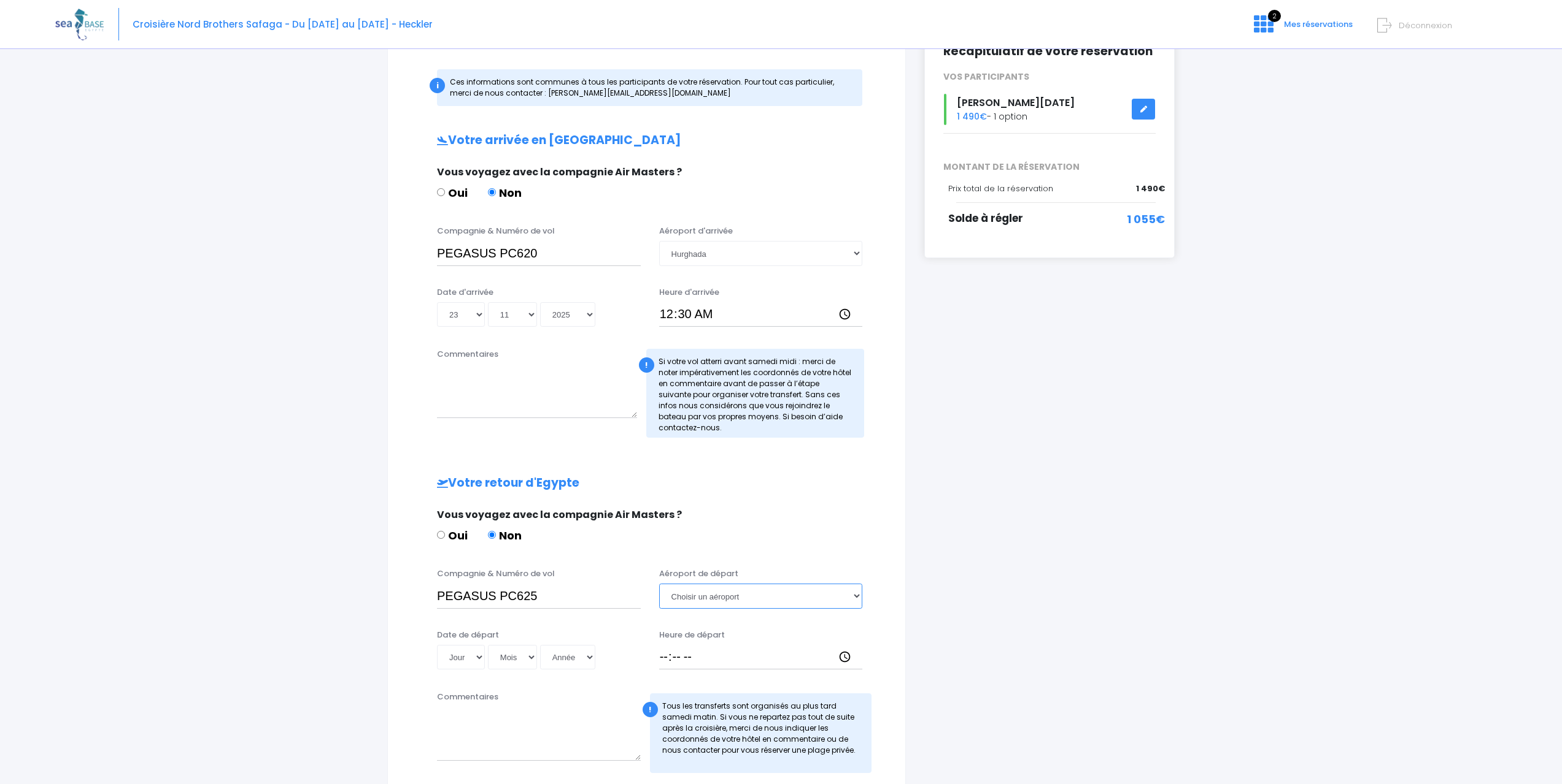
click at [714, 595] on select "Choisir un aéroport Hurghada Marsa Alam" at bounding box center [761, 596] width 204 height 24
click at [710, 600] on select "Choisir un aéroport Hurghada Marsa Alam" at bounding box center [761, 596] width 204 height 24
select select "Hurghada"
click at [659, 584] on select "Choisir un aéroport Hurghada Marsa Alam" at bounding box center [761, 596] width 204 height 24
click at [774, 514] on div "Vous voyagez avec la compagnie Air Masters ?" at bounding box center [645, 515] width 416 height 15
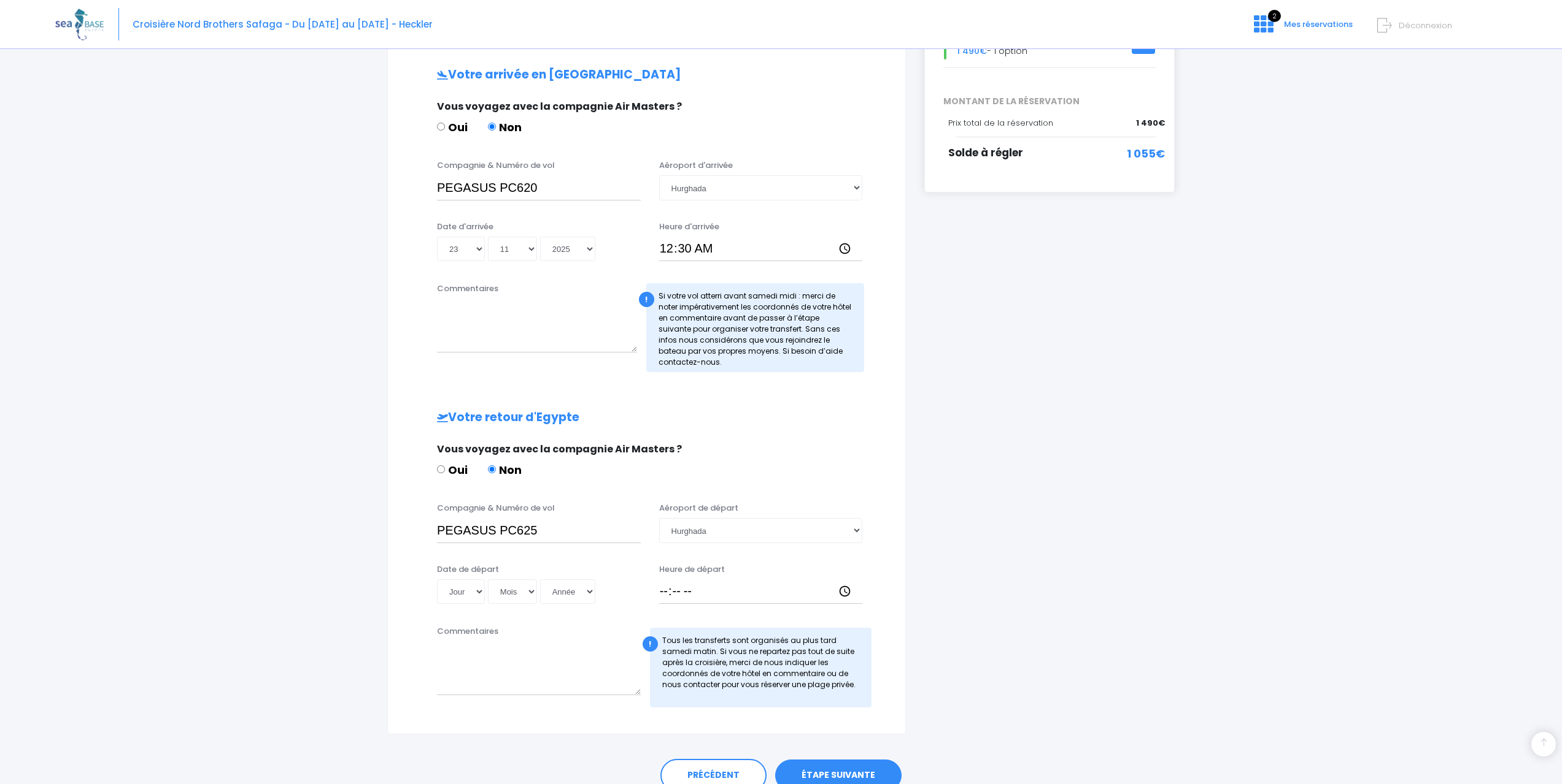
scroll to position [293, 0]
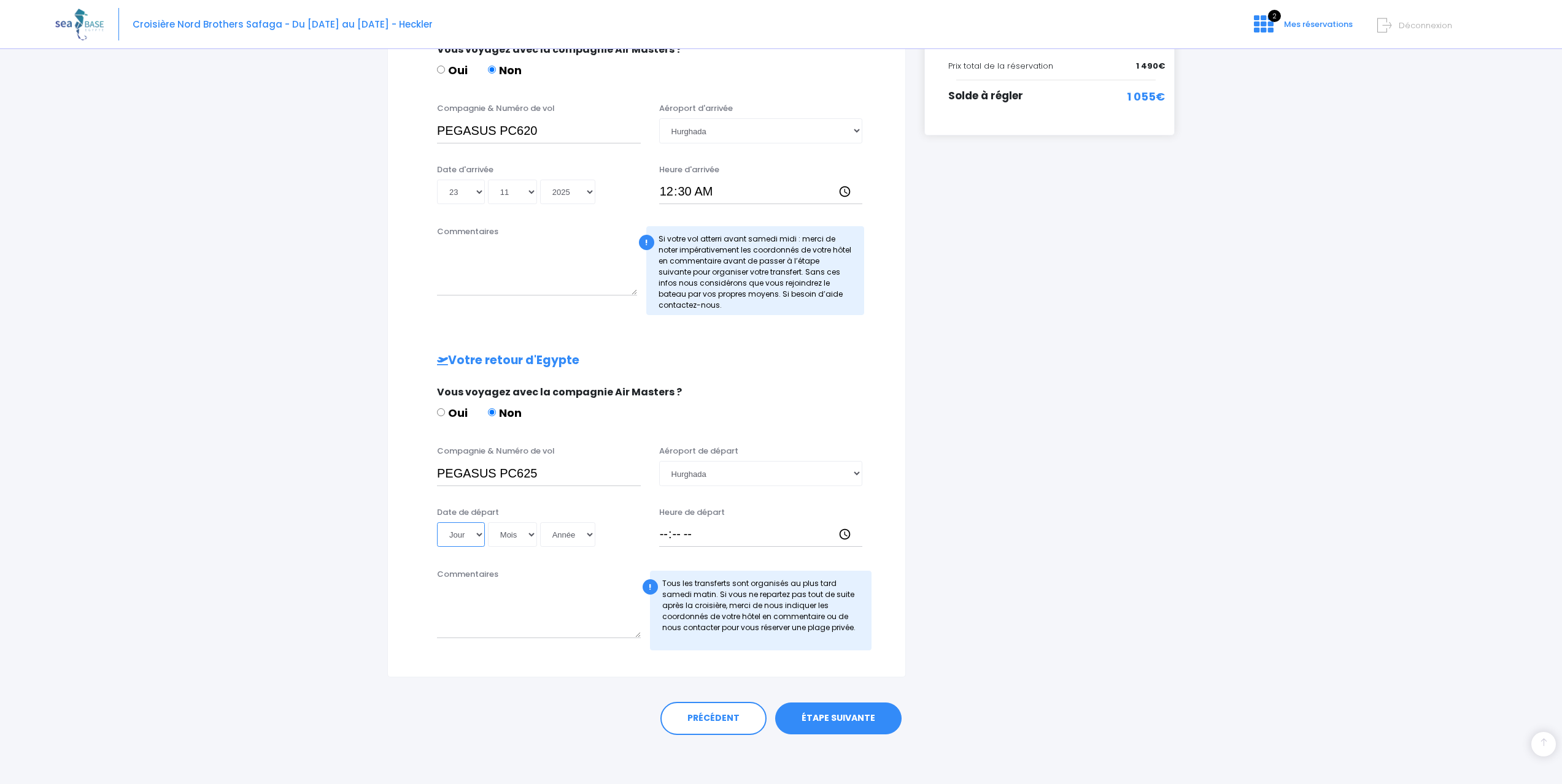
click at [461, 539] on select "Jour 01 02 03 04 05 06 07 08 09 10 11 12 13 14 15 16 17 18 19 20 21 22 23 24 25…" at bounding box center [461, 534] width 48 height 24
select select "29"
click at [437, 522] on select "Jour 01 02 03 04 05 06 07 08 09 10 11 12 13 14 15 16 17 18 19 20 21 22 23 24 25…" at bounding box center [461, 534] width 48 height 24
drag, startPoint x: 537, startPoint y: 527, endPoint x: 531, endPoint y: 539, distance: 13.4
click at [536, 528] on div "Jour 01 02 03 04 05 06 07 08 09 10 11 12 13 14 15 16 17 18 19 20 21 22 23 24 25…" at bounding box center [539, 534] width 204 height 24
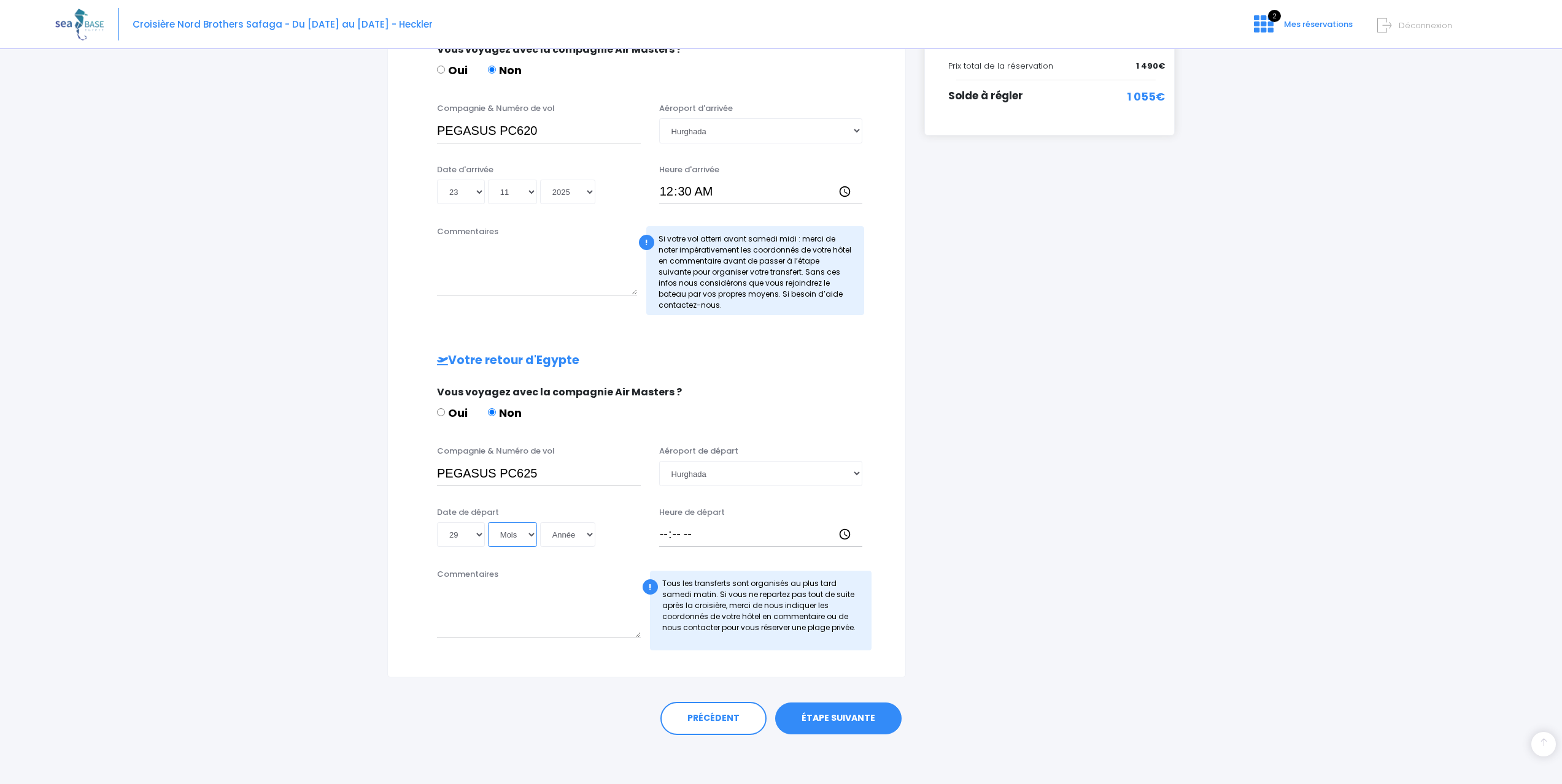
click at [530, 539] on select "Mois 01 02 03 04 05 06 07 08 09 10 11 12" at bounding box center [512, 534] width 49 height 24
click at [530, 539] on select "Mois 01 02 03 04 05 06 07 08 09 10 11 12" at bounding box center [512, 534] width 49 height 24
click at [518, 539] on select "Mois 01 02 03 04 05 06 07 08 09 10 11 12" at bounding box center [512, 534] width 49 height 24
select select "11"
click at [488, 522] on select "Mois 01 02 03 04 05 06 07 08 09 10 11 12" at bounding box center [512, 534] width 49 height 24
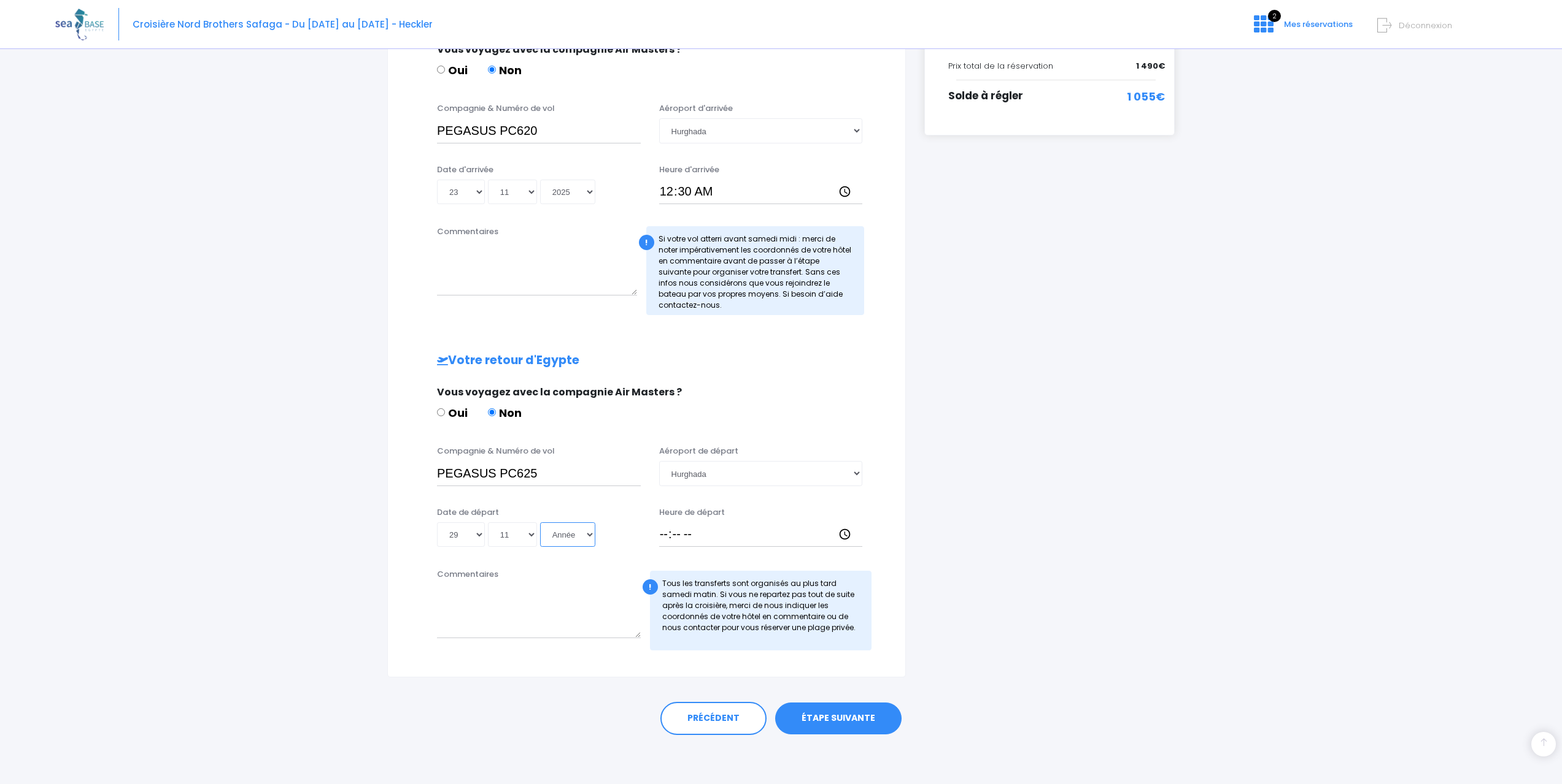
click at [569, 539] on select "Année 2045 2044 2043 2042 2041 2040 2039 2038 2037 2036 2035 2034 2033 2032 203…" at bounding box center [567, 534] width 55 height 24
select select "2025"
click at [540, 522] on select "Année 2045 2044 2043 2042 2041 2040 2039 2038 2037 2036 2035 2034 2033 2032 203…" at bounding box center [567, 534] width 55 height 24
type input "2025-11-29"
click at [682, 543] on input "Heure de départ" at bounding box center [761, 534] width 204 height 24
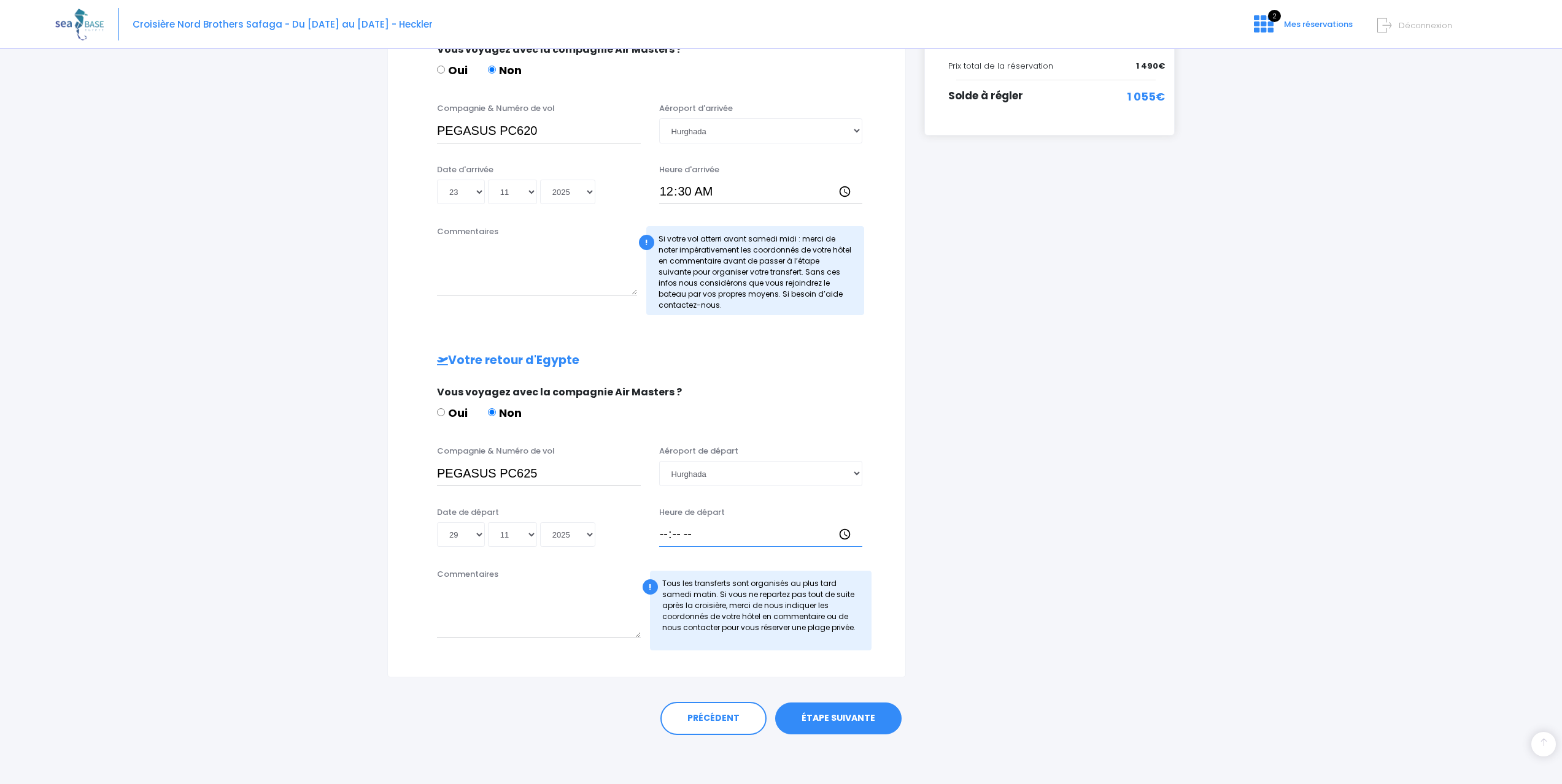
click at [679, 528] on input "Heure de départ" at bounding box center [761, 534] width 204 height 24
click at [843, 534] on input "Heure de départ" at bounding box center [761, 534] width 204 height 24
click at [963, 525] on div "i Finalisez votre réservation et réglez le solde avant le 23/09/2025 Récapitula…" at bounding box center [1049, 260] width 269 height 835
click at [694, 527] on input "03:00" at bounding box center [761, 534] width 204 height 24
click at [680, 537] on input "03:00" at bounding box center [761, 534] width 204 height 24
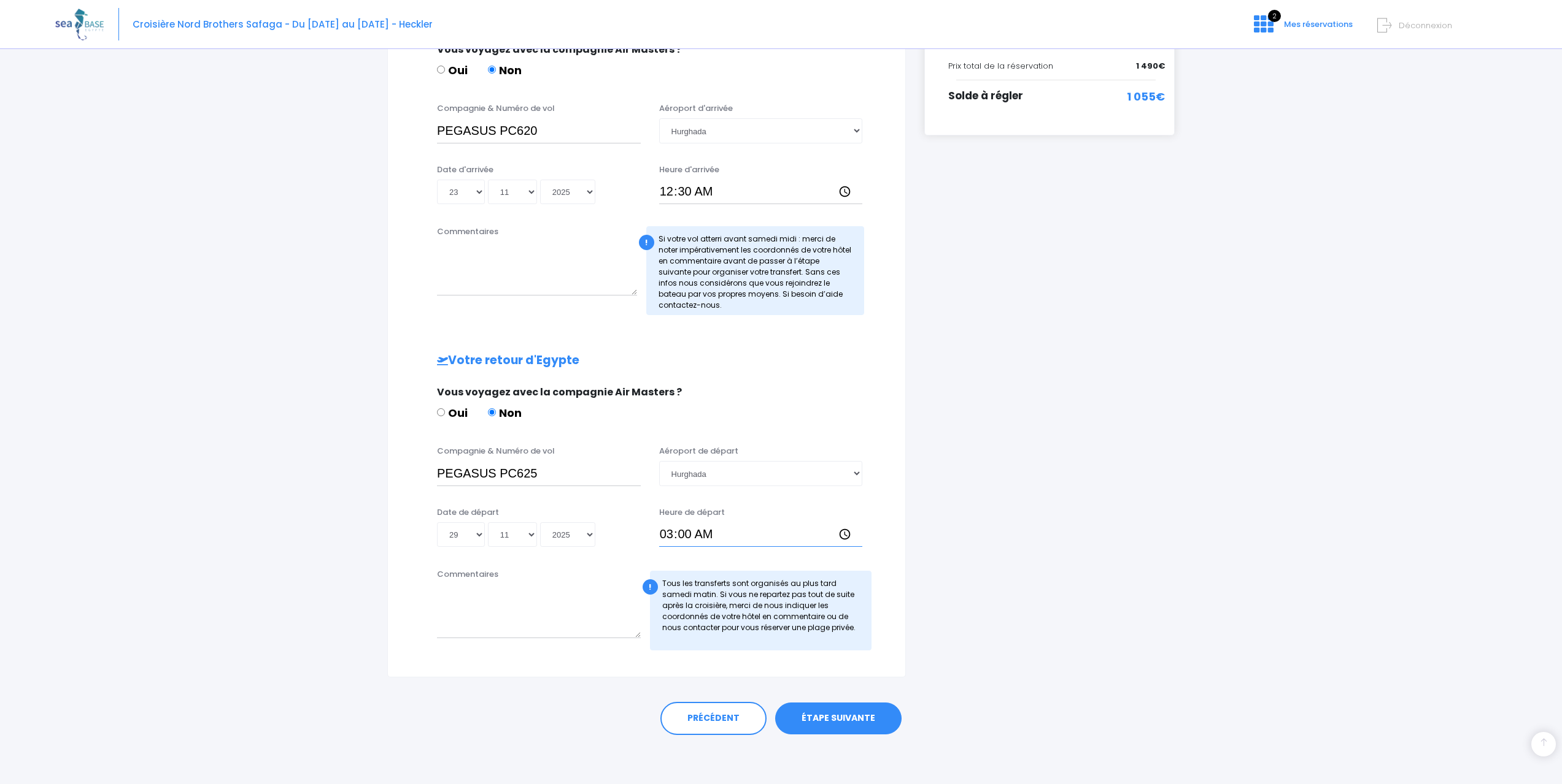
click at [846, 533] on input "03:00" at bounding box center [761, 534] width 204 height 24
type input "03:20"
click at [946, 529] on div "i Finalisez votre réservation et réglez le solde avant le 23/09/2025 Récapitula…" at bounding box center [1049, 260] width 269 height 835
click at [834, 718] on link "ÉTAPE SUIVANTE" at bounding box center [838, 719] width 126 height 32
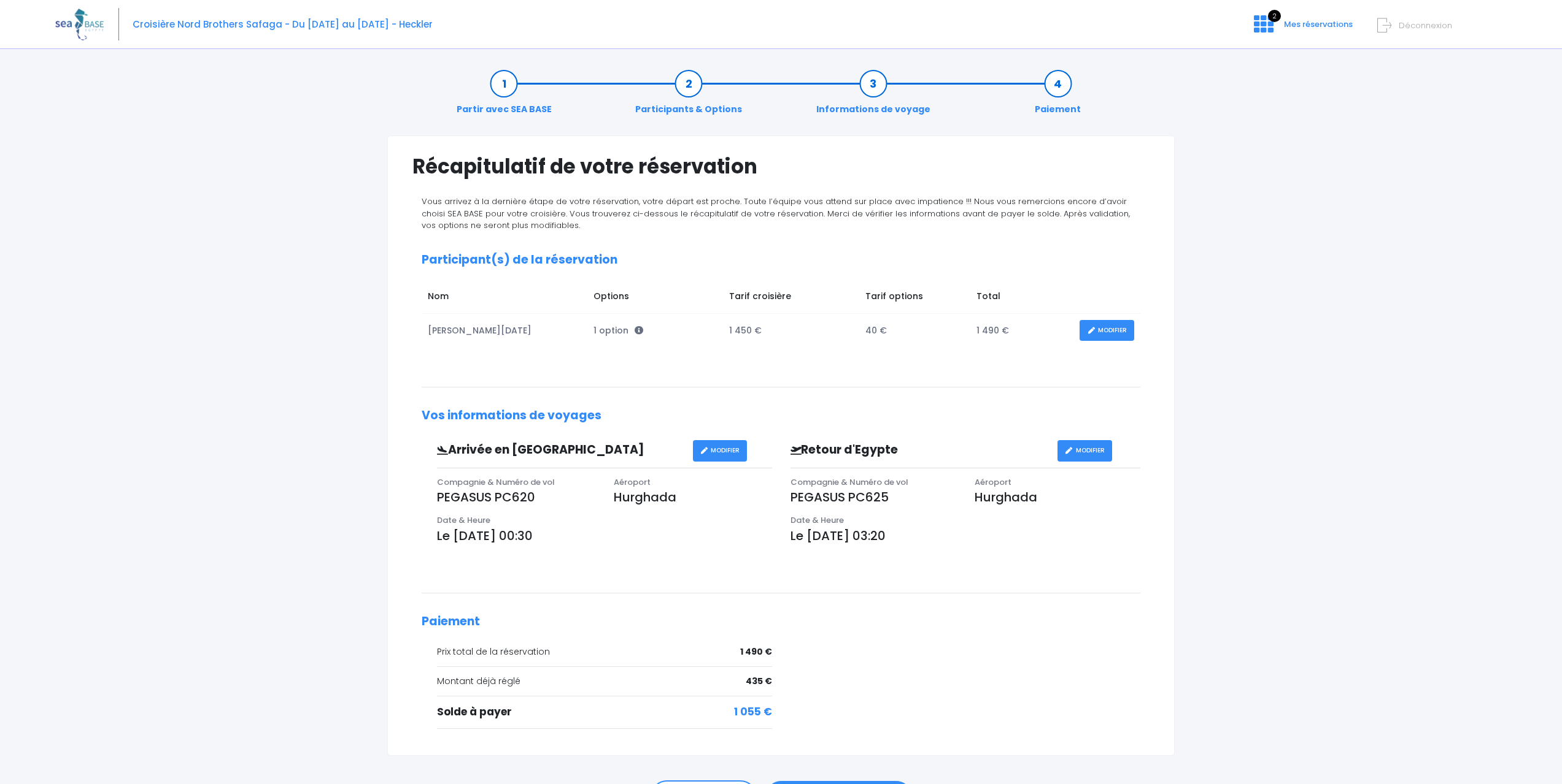
click at [886, 325] on td "40 €" at bounding box center [915, 331] width 111 height 34
click at [872, 329] on td "40 €" at bounding box center [915, 331] width 111 height 34
click at [879, 328] on td "40 €" at bounding box center [915, 331] width 111 height 34
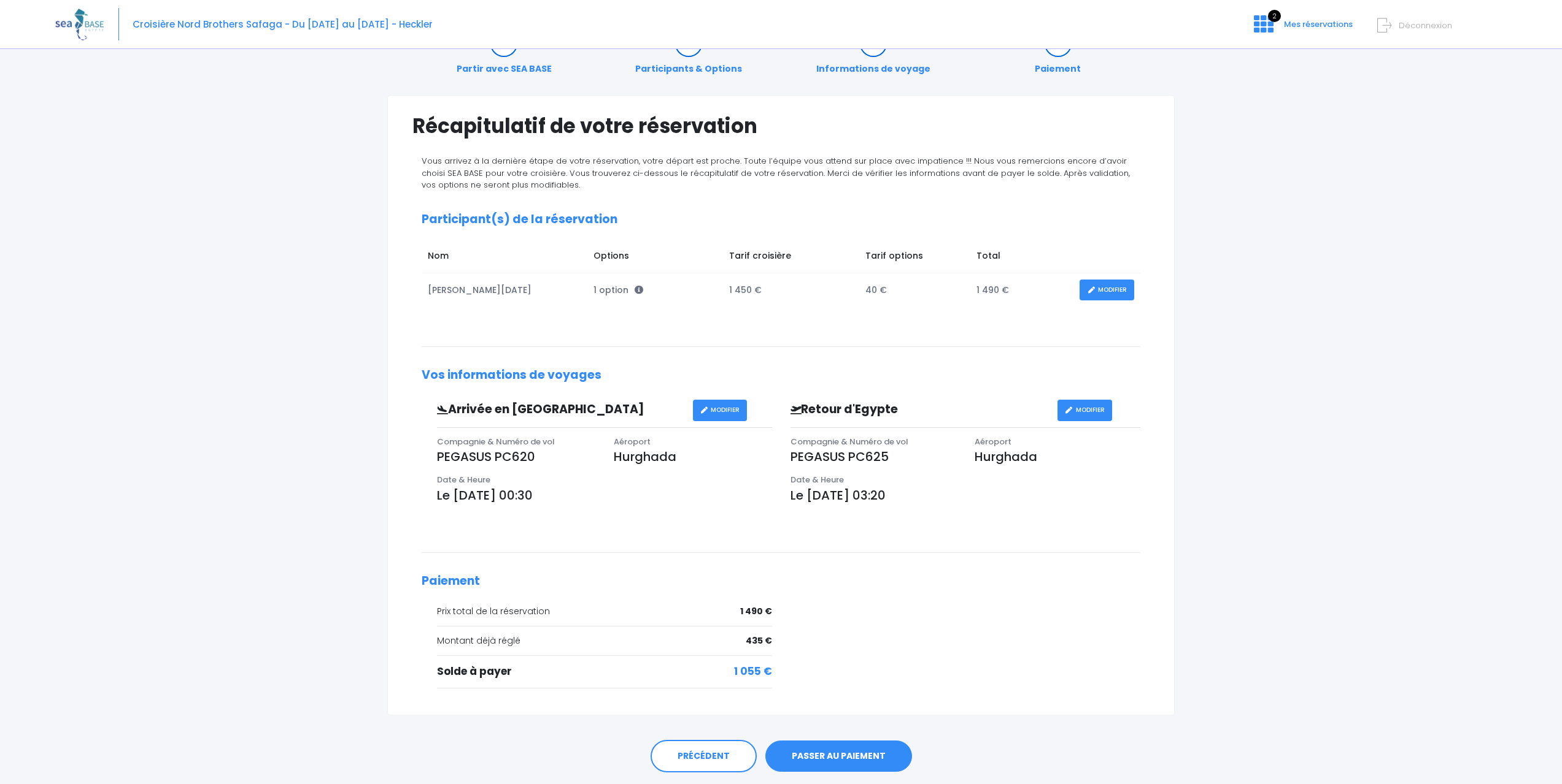
scroll to position [78, 0]
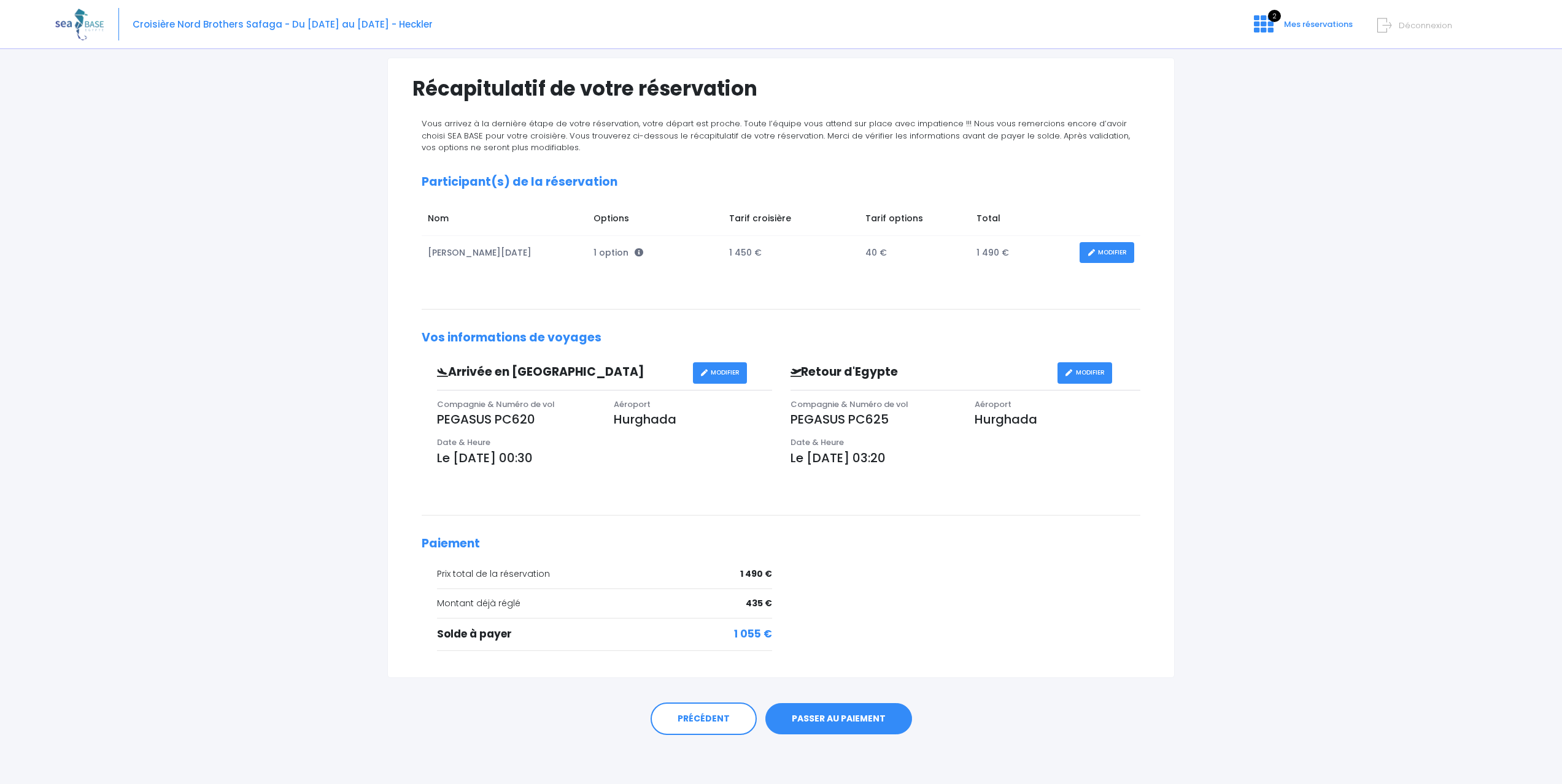
click at [865, 251] on td "40 €" at bounding box center [915, 252] width 111 height 34
click at [934, 263] on td "40 €" at bounding box center [915, 252] width 111 height 34
click at [899, 716] on link "PASSER AU PAIEMENT" at bounding box center [838, 719] width 146 height 32
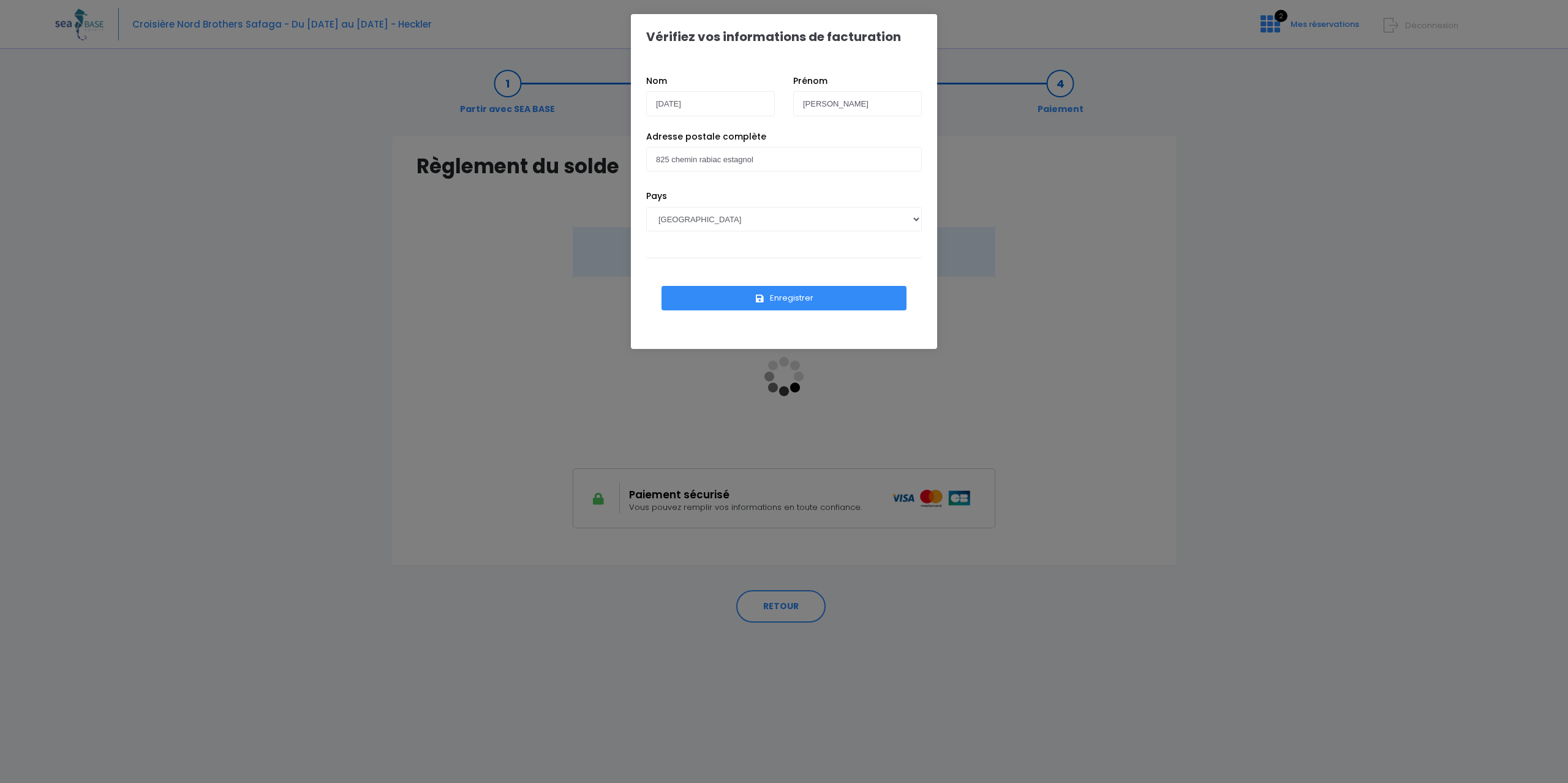
click at [827, 302] on button "Enregistrer" at bounding box center [784, 298] width 245 height 24
